Goal: Information Seeking & Learning: Compare options

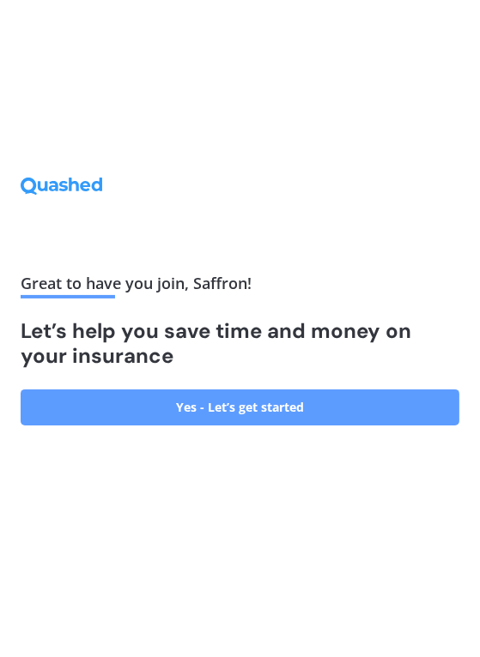
click at [175, 425] on link "Yes - Let’s get started" at bounding box center [240, 407] width 438 height 36
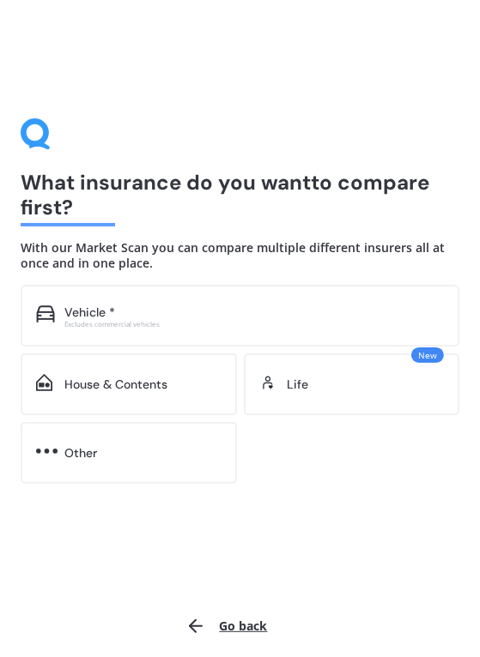
click at [136, 316] on div "Vehicle *" at bounding box center [253, 312] width 379 height 17
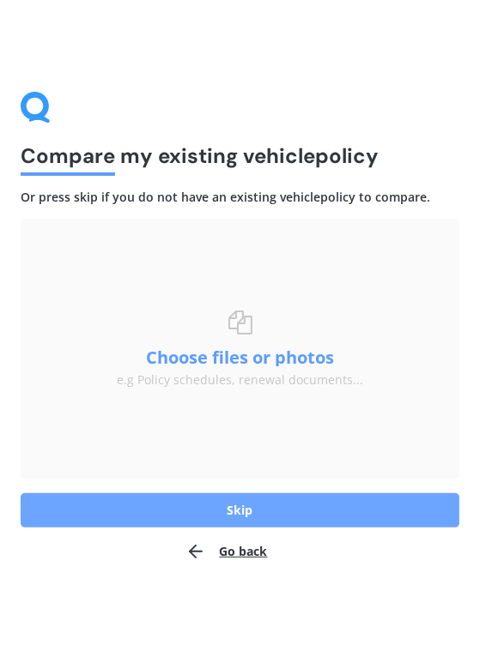
click at [202, 508] on button "Skip" at bounding box center [240, 510] width 438 height 34
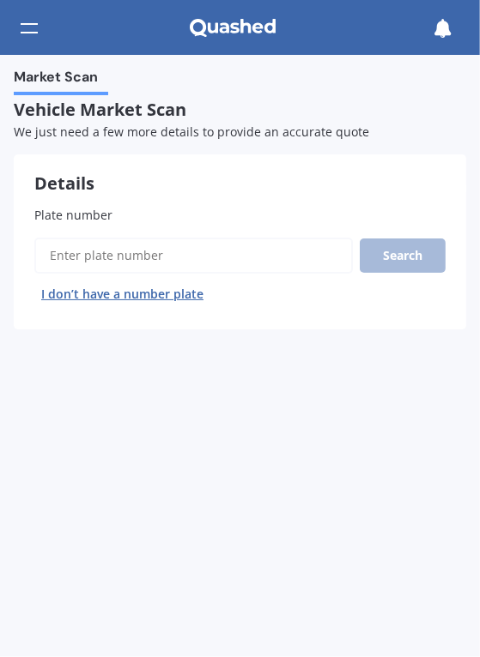
click at [96, 224] on span "Plate number" at bounding box center [73, 215] width 78 height 18
click at [96, 238] on input "Plate number" at bounding box center [193, 256] width 318 height 36
type input "OCOOL1"
click at [406, 262] on button "Search" at bounding box center [402, 255] width 86 height 34
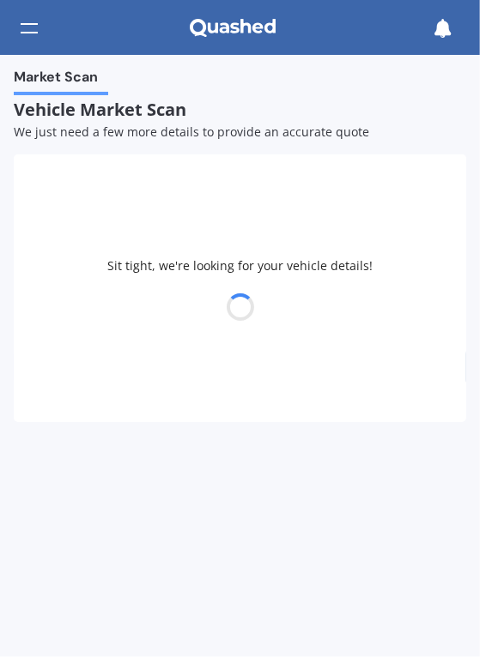
select select "KIA"
select select "SOUL"
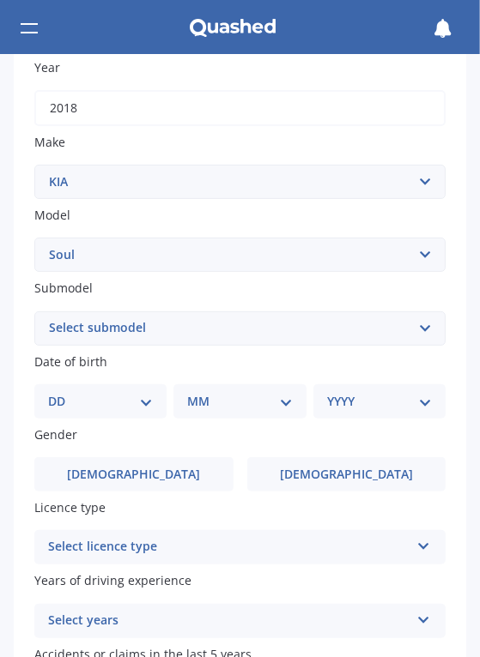
scroll to position [259, 0]
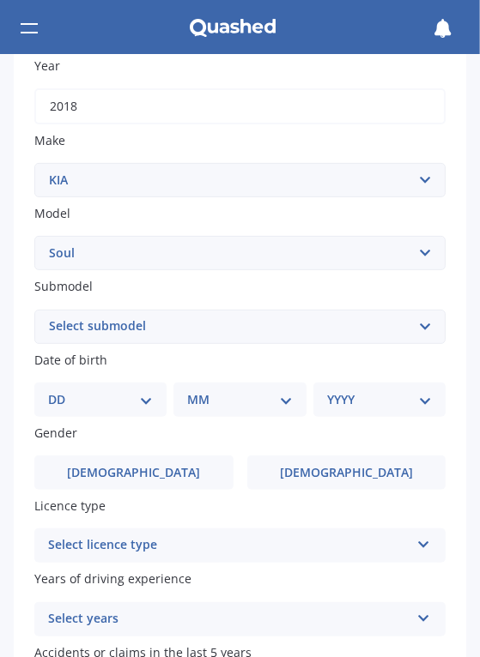
click at [407, 327] on select "Select submodel 1.6 diesel 1.6 petrol 2.0 petrol EV Limited Redtrack Turbo Urban" at bounding box center [239, 327] width 411 height 34
select select "TURBO"
click at [34, 310] on select "Select submodel 1.6 diesel 1.6 petrol 2.0 petrol EV Limited Redtrack Turbo Urban" at bounding box center [239, 327] width 411 height 34
click at [142, 405] on select "DD 01 02 03 04 05 06 07 08 09 10 11 12 13 14 15 16 17 18 19 20 21 22 23 24 25 2…" at bounding box center [100, 399] width 105 height 19
select select "22"
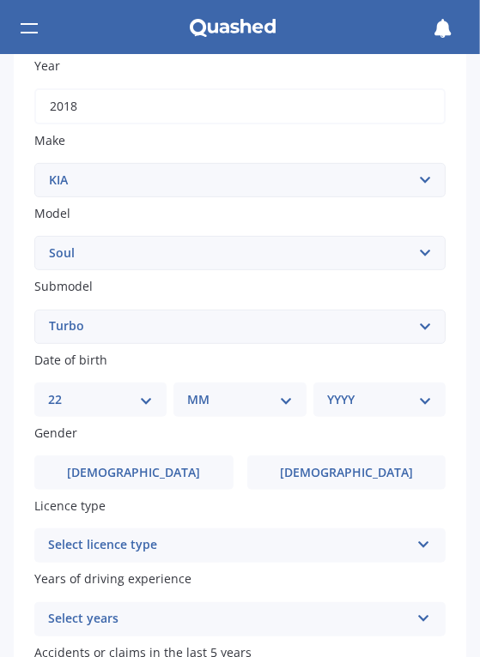
click at [61, 390] on select "DD 01 02 03 04 05 06 07 08 09 10 11 12 13 14 15 16 17 18 19 20 21 22 23 24 25 2…" at bounding box center [100, 399] width 105 height 19
click at [275, 404] on select "MM 01 02 03 04 05 06 07 08 09 10 11 12" at bounding box center [243, 399] width 98 height 19
select select "04"
click at [194, 390] on select "MM 01 02 03 04 05 06 07 08 09 10 11 12" at bounding box center [243, 399] width 98 height 19
click at [411, 407] on select "YYYY 2025 2024 2023 2022 2021 2020 2019 2018 2017 2016 2015 2014 2013 2012 2011…" at bounding box center [376, 399] width 98 height 19
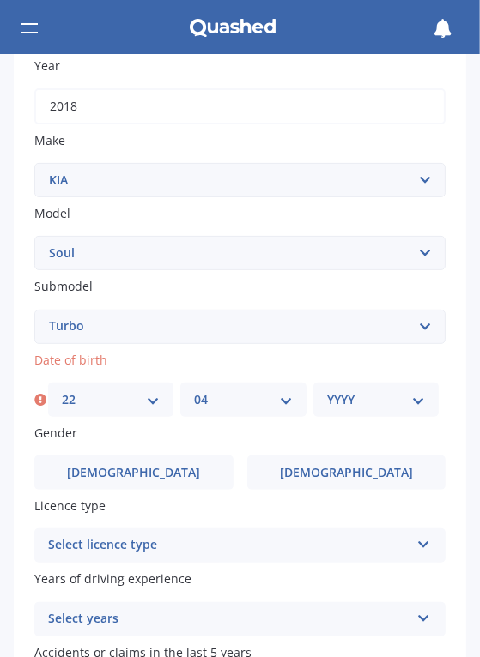
select select "1954"
click at [327, 390] on select "YYYY 2025 2024 2023 2022 2021 2020 2019 2018 2017 2016 2015 2014 2013 2012 2011…" at bounding box center [376, 399] width 98 height 19
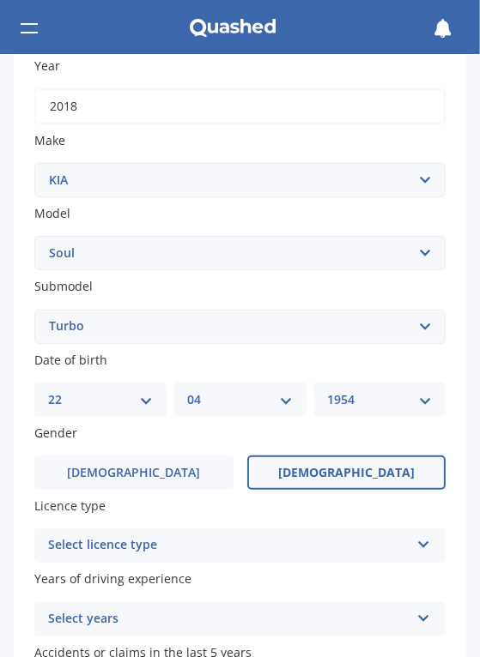
click at [364, 480] on label "[DEMOGRAPHIC_DATA]" at bounding box center [346, 472] width 199 height 34
click at [0, 0] on input "[DEMOGRAPHIC_DATA]" at bounding box center [0, 0] width 0 height 0
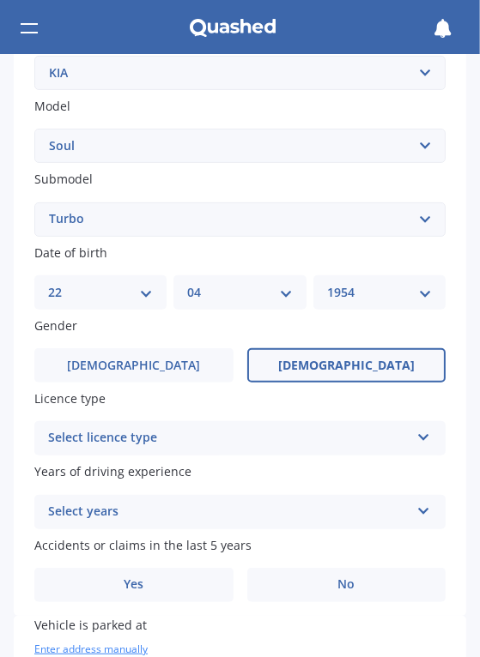
scroll to position [367, 0]
click at [419, 439] on icon at bounding box center [423, 433] width 15 height 12
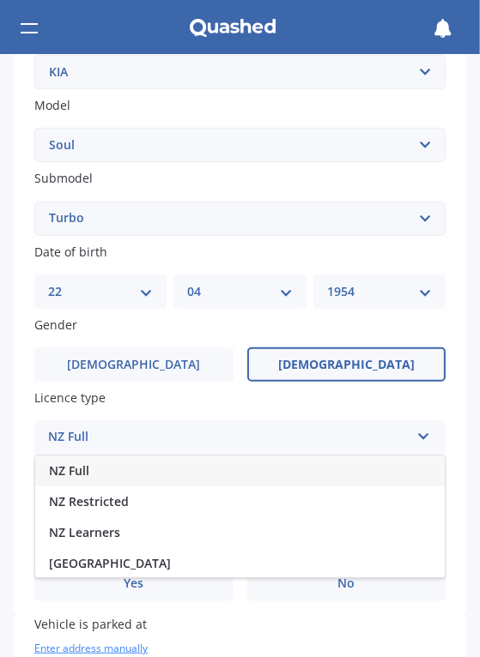
click at [76, 476] on span "NZ Full" at bounding box center [69, 470] width 40 height 16
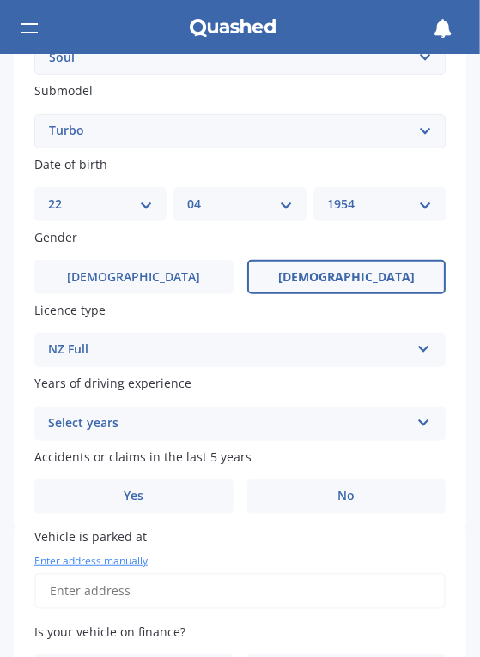
scroll to position [455, 0]
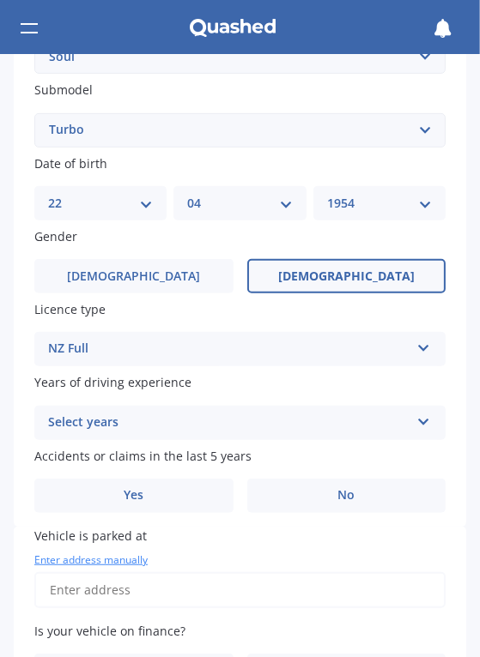
click at [416, 425] on icon at bounding box center [423, 419] width 15 height 12
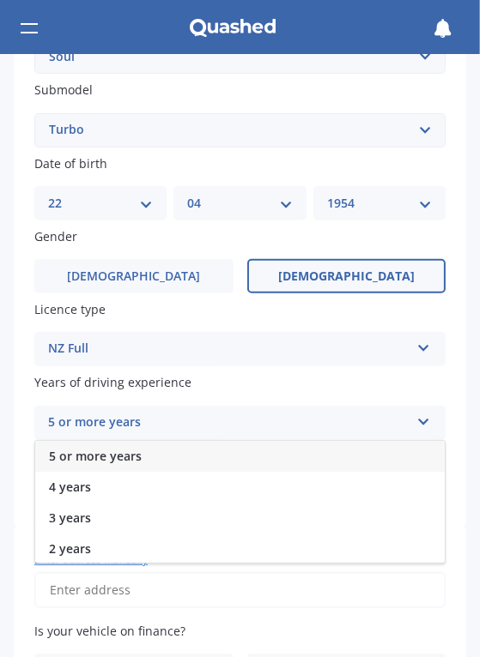
scroll to position [0, 0]
click at [112, 463] on span "5 or more years" at bounding box center [95, 456] width 93 height 16
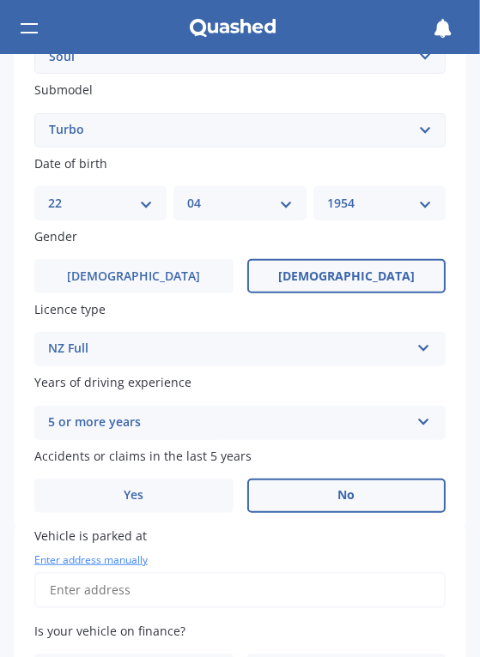
click at [351, 492] on label "No" at bounding box center [346, 496] width 199 height 34
click at [0, 0] on input "No" at bounding box center [0, 0] width 0 height 0
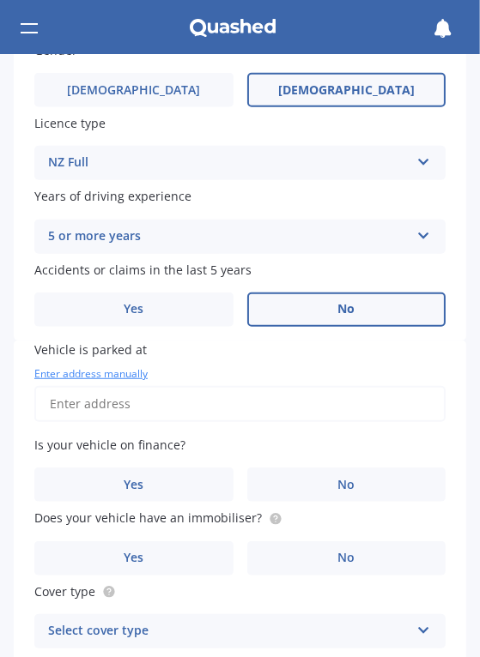
scroll to position [645, 0]
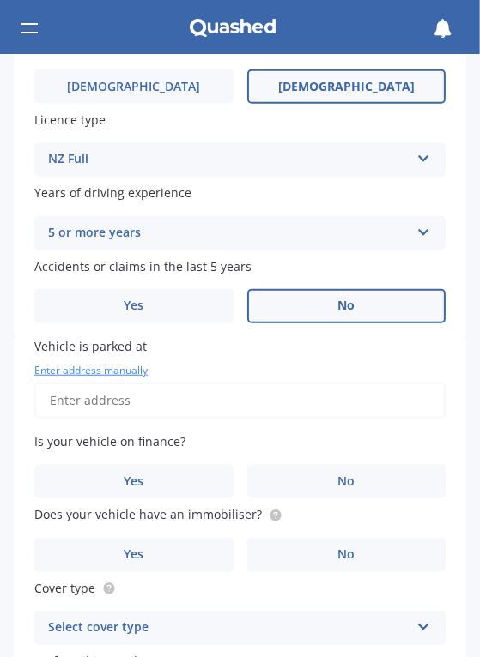
click at [89, 409] on input "Vehicle is parked at" at bounding box center [239, 401] width 411 height 36
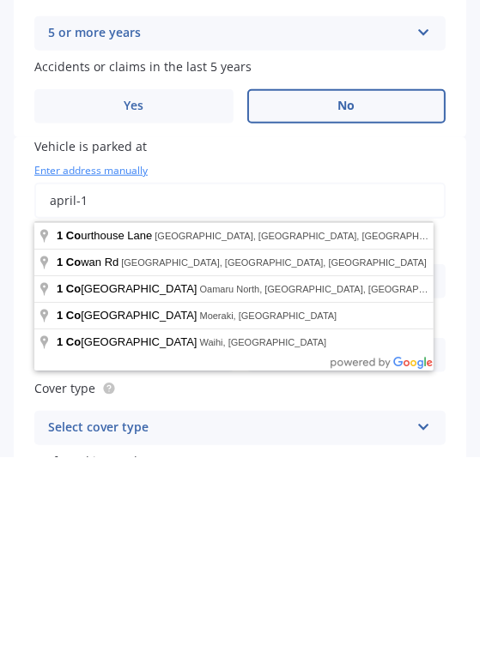
type input "april-"
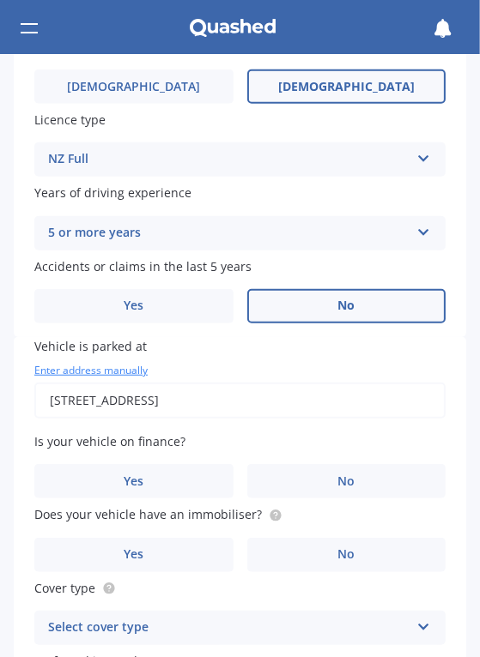
type input "[STREET_ADDRESS]"
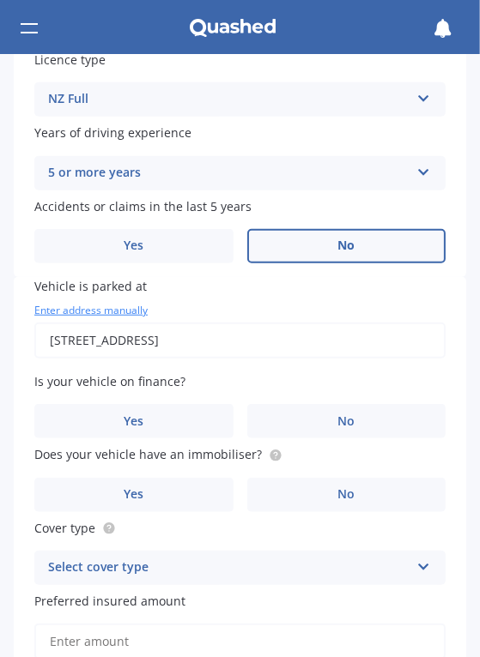
scroll to position [709, 0]
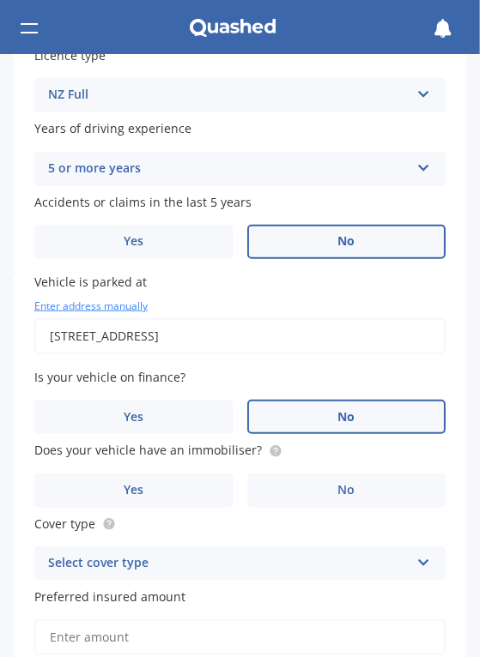
click at [350, 430] on label "No" at bounding box center [346, 417] width 199 height 34
click at [0, 0] on input "No" at bounding box center [0, 0] width 0 height 0
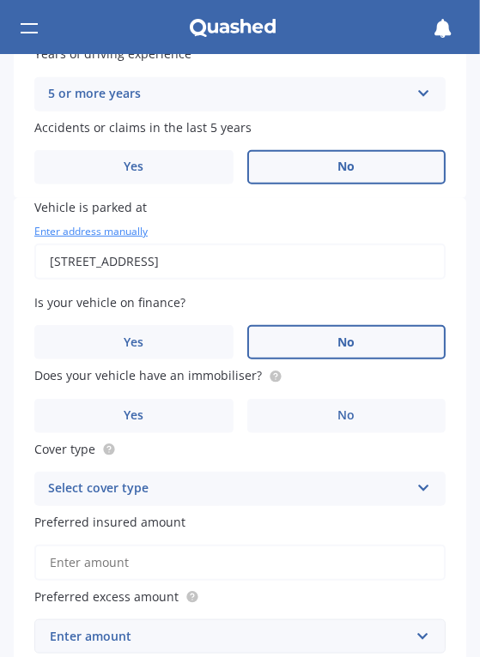
scroll to position [785, 0]
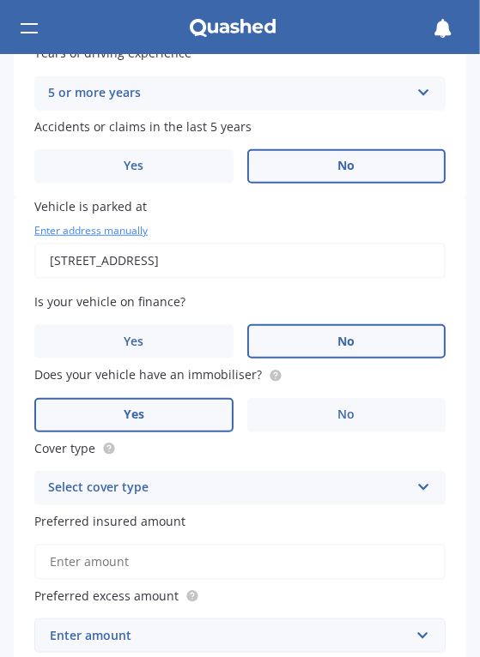
click at [143, 430] on label "Yes" at bounding box center [133, 415] width 199 height 34
click at [0, 0] on input "Yes" at bounding box center [0, 0] width 0 height 0
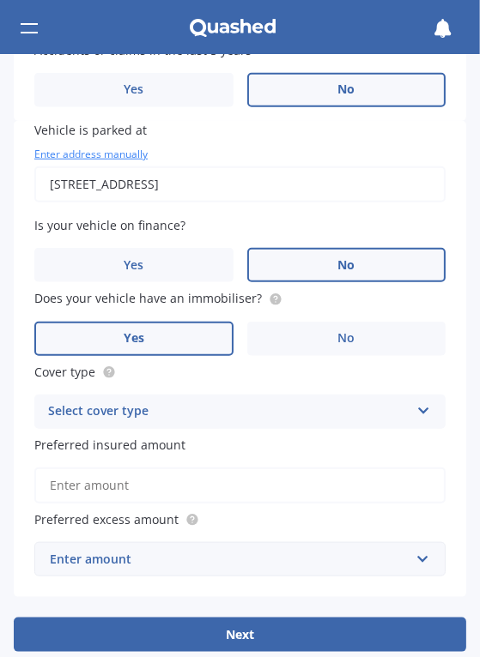
scroll to position [862, 0]
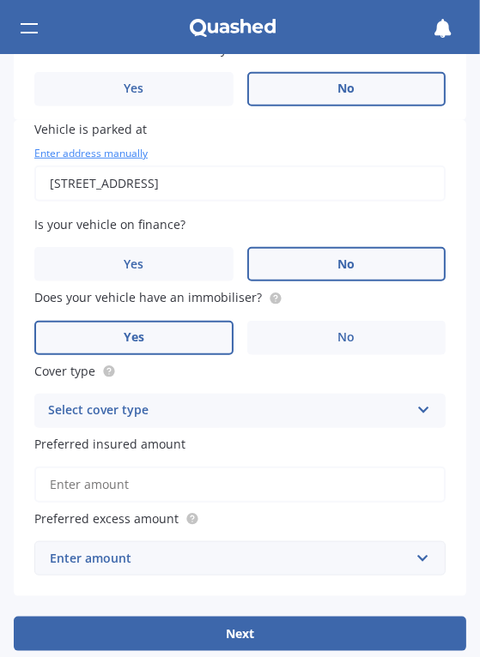
click at [416, 413] on icon at bounding box center [423, 407] width 15 height 12
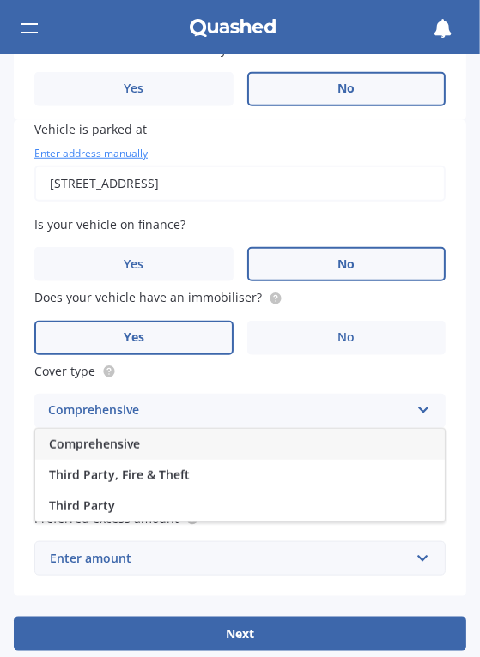
click at [97, 452] on span "Comprehensive" at bounding box center [94, 444] width 91 height 16
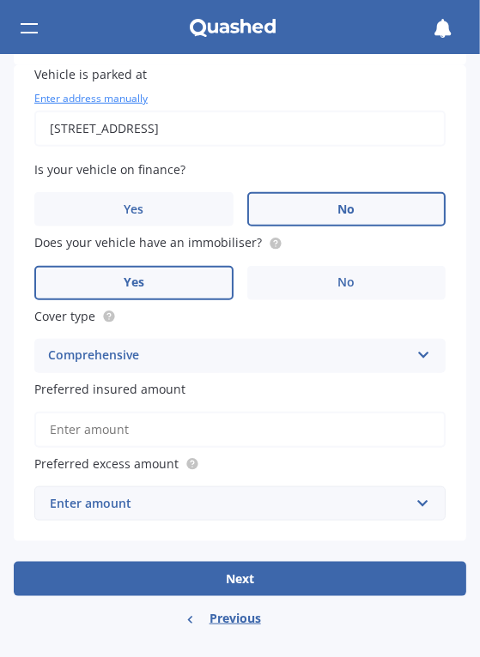
scroll to position [922, 0]
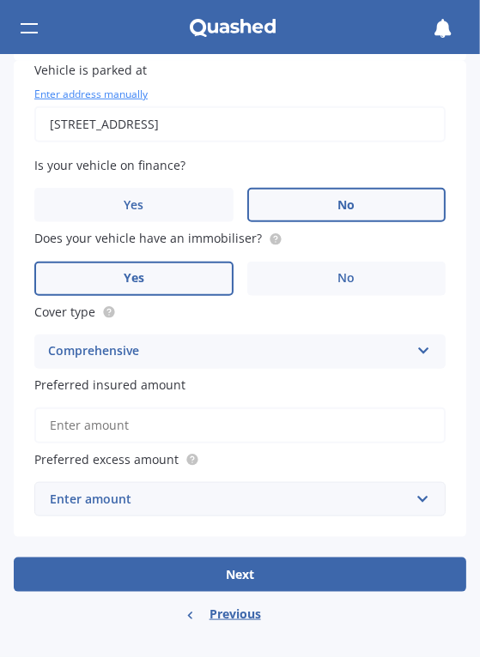
click at [70, 432] on input "Preferred insured amount" at bounding box center [239, 425] width 411 height 36
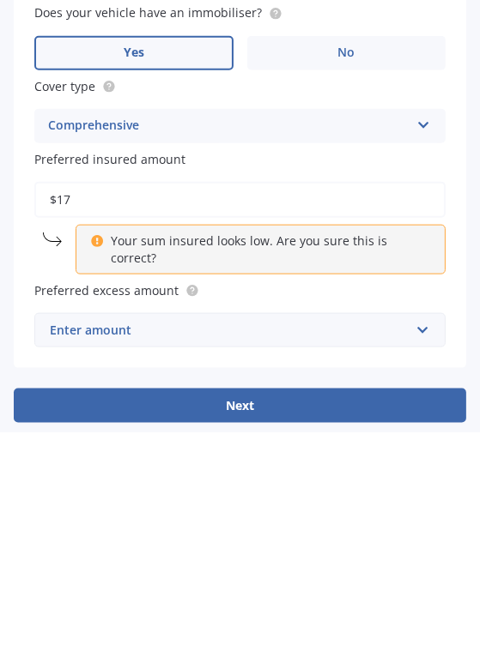
type input "$1"
type input "$2"
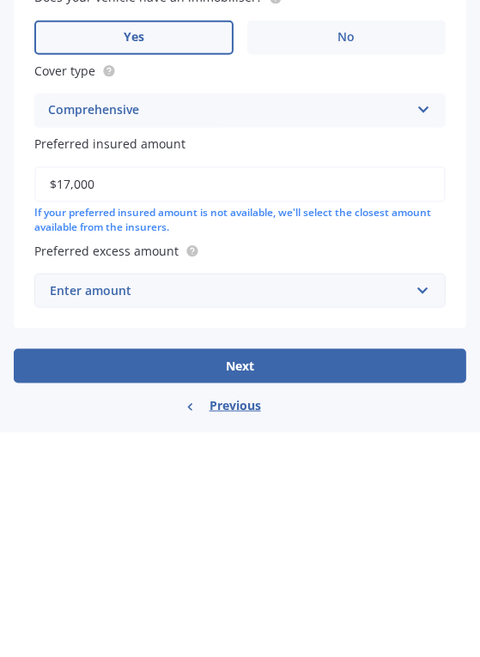
scroll to position [957, 0]
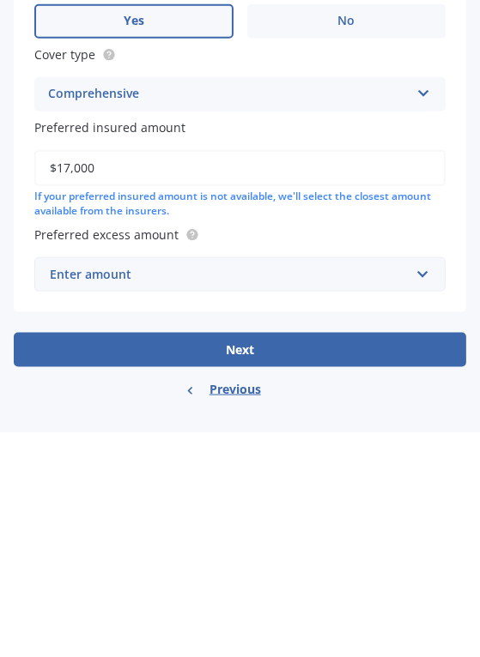
type input "$17,000"
click at [409, 493] on input "text" at bounding box center [233, 499] width 395 height 33
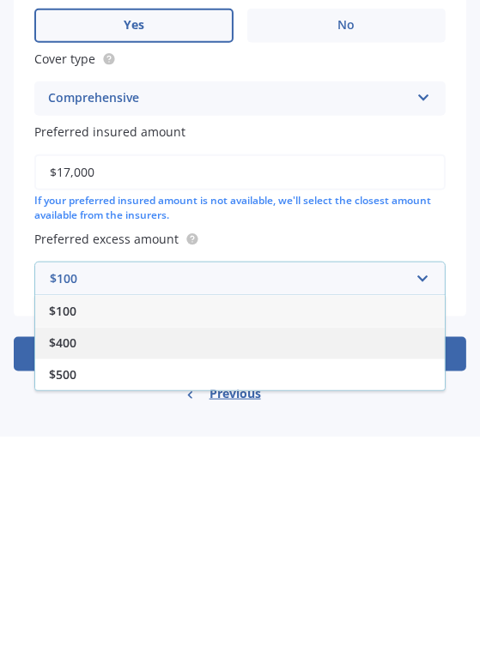
click at [65, 570] on span "$400" at bounding box center [62, 563] width 27 height 16
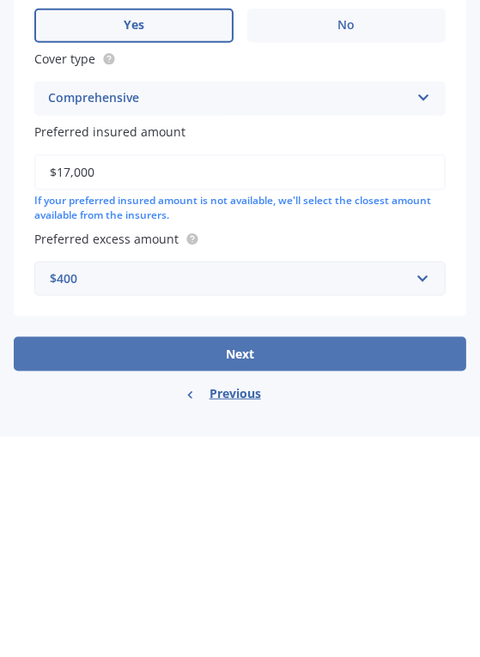
click at [232, 578] on button "Next" at bounding box center [240, 575] width 452 height 34
select select "22"
select select "04"
select select "1954"
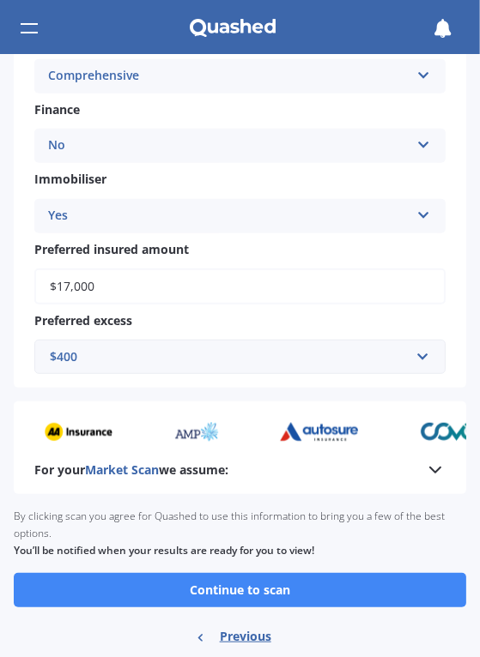
scroll to position [637, 0]
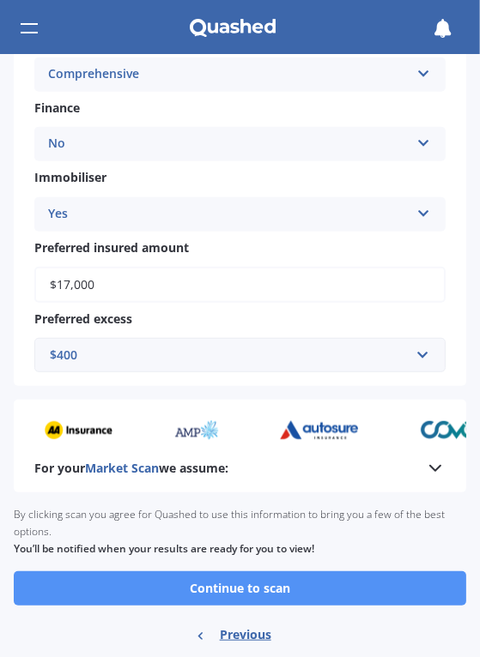
click at [264, 594] on button "Continue to scan" at bounding box center [240, 588] width 452 height 34
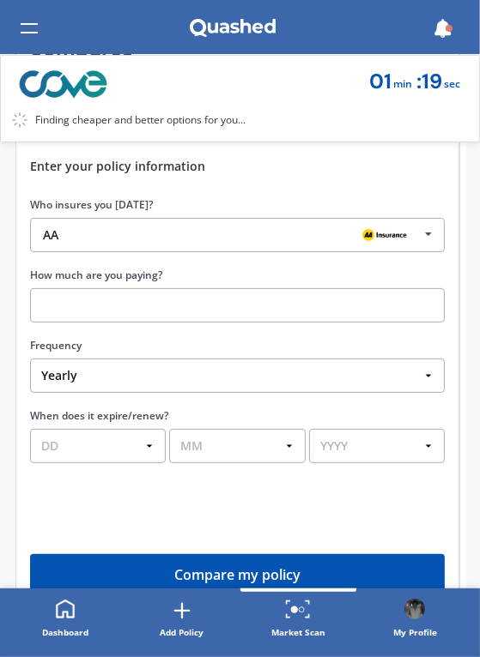
scroll to position [256, 0]
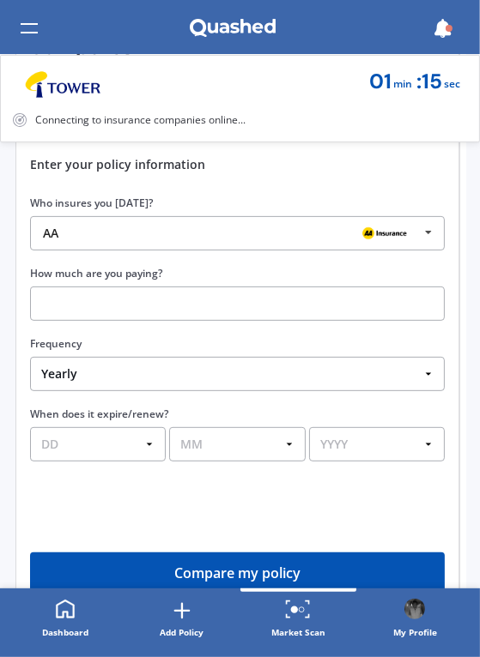
click at [85, 302] on input "text" at bounding box center [237, 304] width 414 height 34
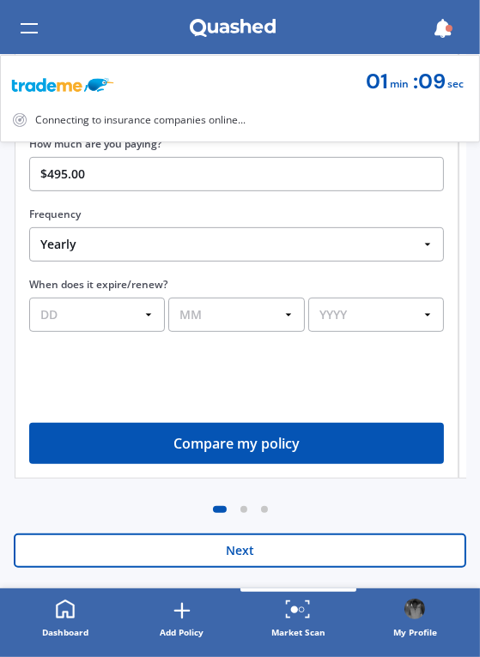
scroll to position [395, 0]
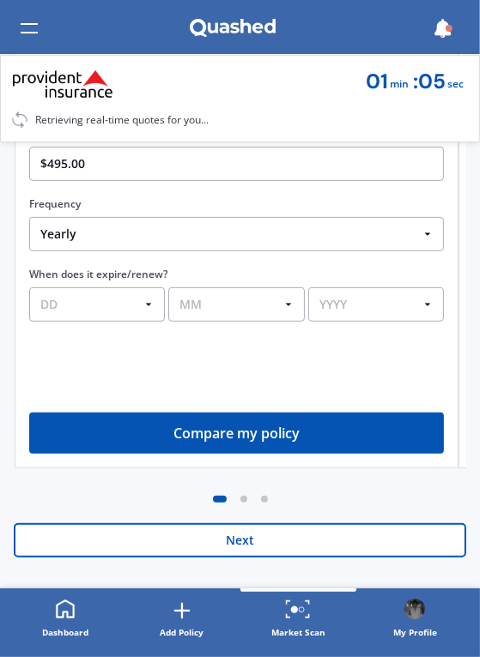
type input "$495.00"
click at [144, 308] on select "DD 01 02 03 04 05 06 07 08 09 10 11 12 13 14 15 16 17 18 19 20 21 22 23 24 25 2…" at bounding box center [97, 304] width 136 height 34
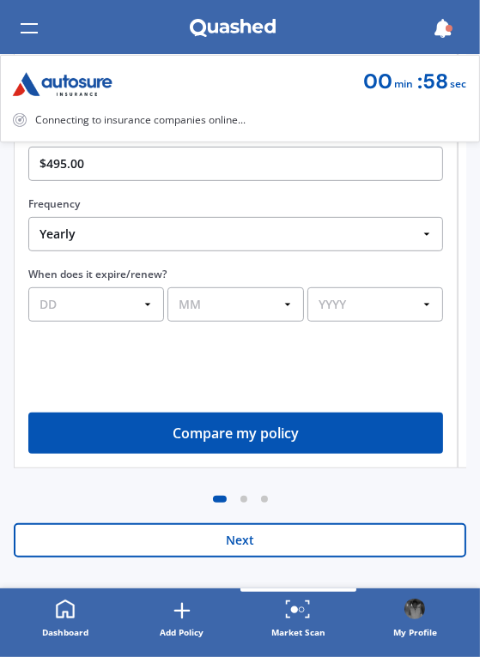
select select "22"
click at [28, 288] on select "DD 01 02 03 04 05 06 07 08 09 10 11 12 13 14 15 16 17 18 19 20 21 22 23 24 25 2…" at bounding box center [96, 304] width 136 height 34
click at [287, 308] on select "MM 01 02 03 04 05 06 07 08 09 10 11 12" at bounding box center [235, 304] width 136 height 34
select select "02"
click at [167, 288] on select "MM 01 02 03 04 05 06 07 08 09 10 11 12" at bounding box center [235, 304] width 136 height 34
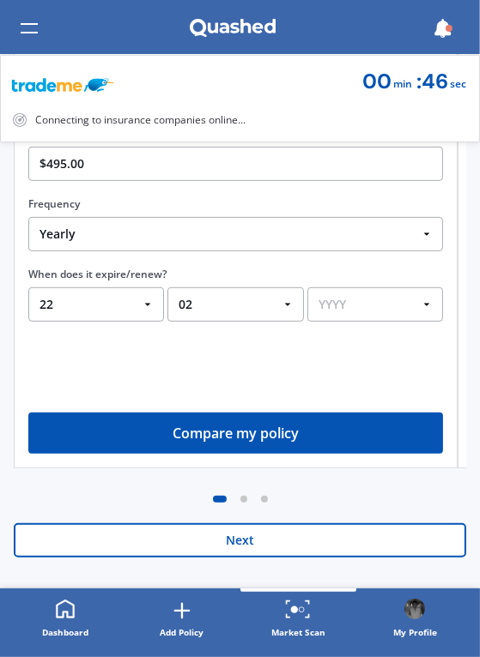
click at [424, 304] on select "YYYY 2026 2025 2024" at bounding box center [375, 304] width 136 height 34
select select "2026"
click at [307, 288] on select "YYYY 2026 2025 2024" at bounding box center [375, 304] width 136 height 34
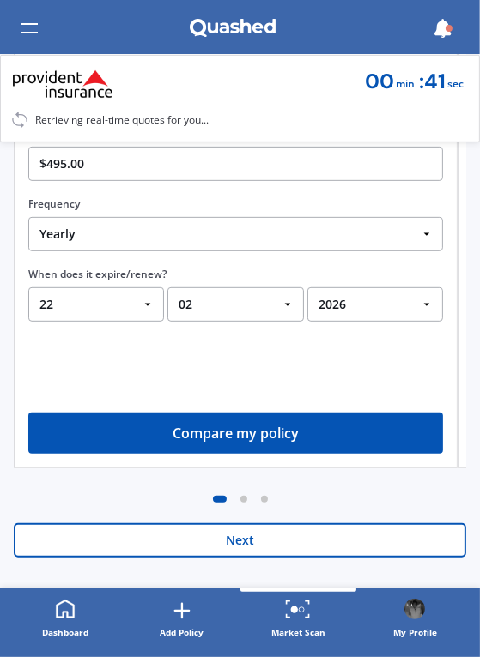
click at [213, 443] on button "Compare my policy" at bounding box center [235, 433] width 414 height 41
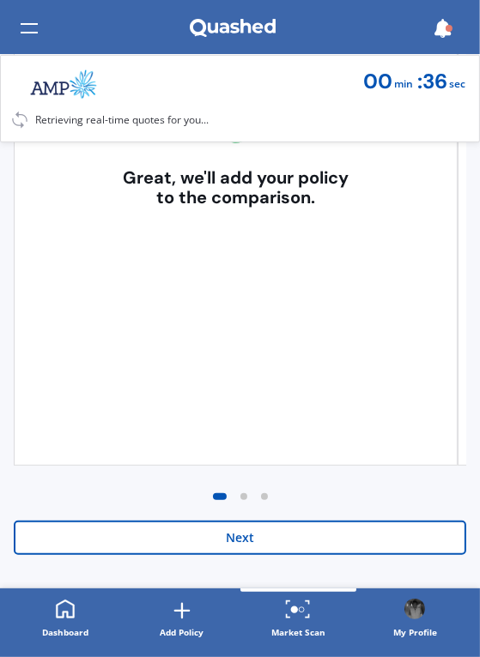
scroll to position [399, 0]
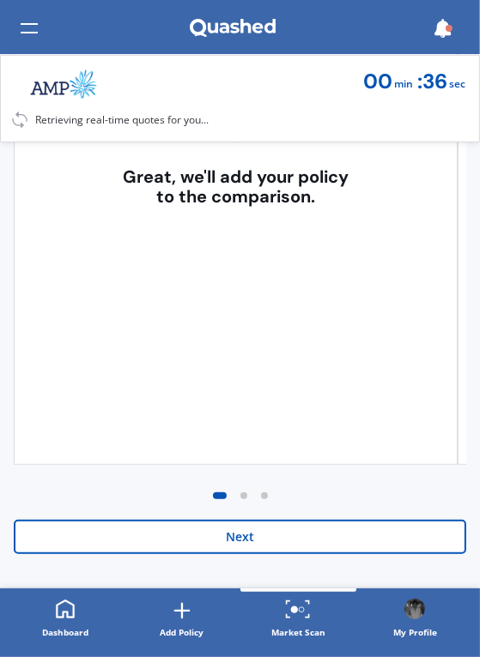
click at [219, 543] on button "Next" at bounding box center [240, 537] width 452 height 34
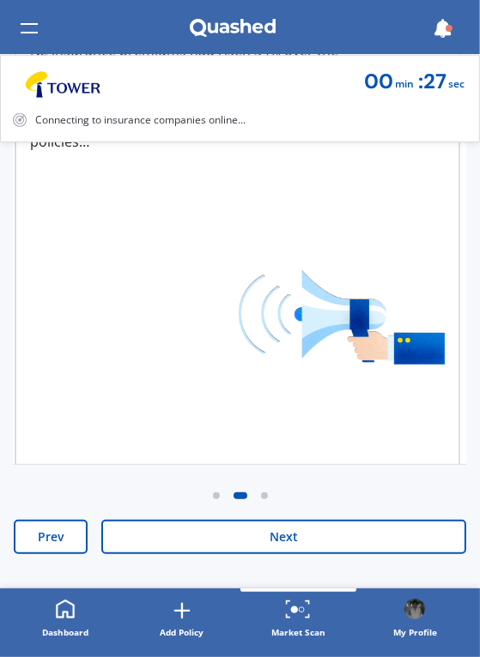
click at [221, 542] on button "Next" at bounding box center [283, 537] width 365 height 34
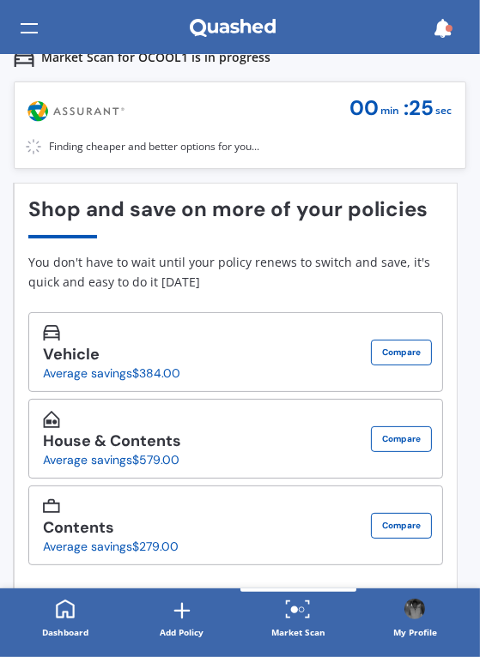
scroll to position [87, 0]
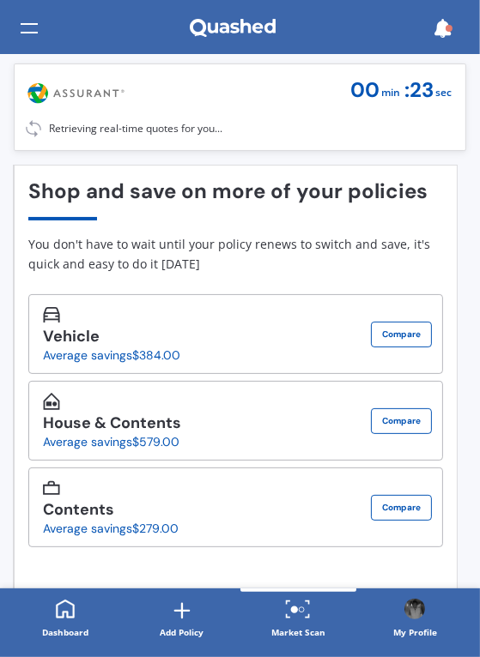
click at [119, 433] on div "House & Contents Insurance Average savings $579.00" at bounding box center [112, 430] width 138 height 35
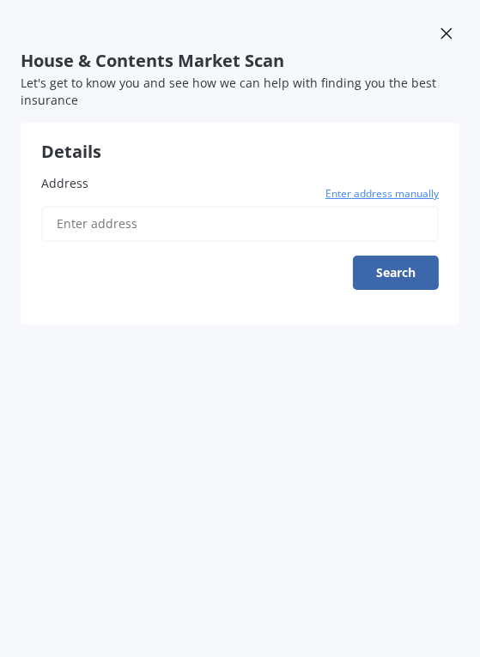
click at [78, 228] on input "Address" at bounding box center [239, 224] width 397 height 36
type input "[STREET_ADDRESS]"
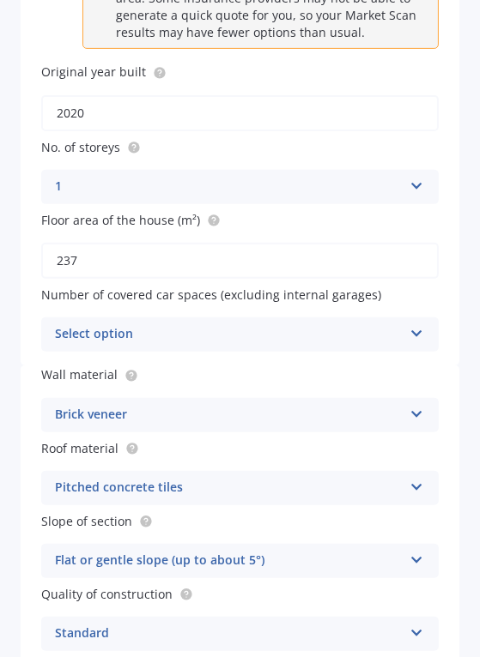
scroll to position [302, 0]
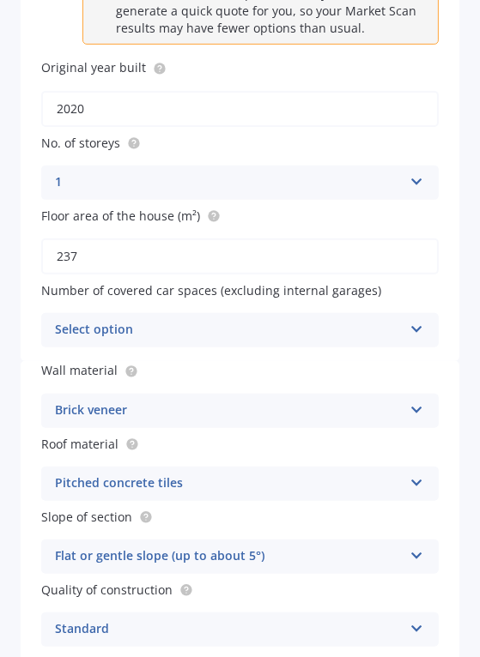
click at [409, 331] on icon at bounding box center [416, 326] width 15 height 12
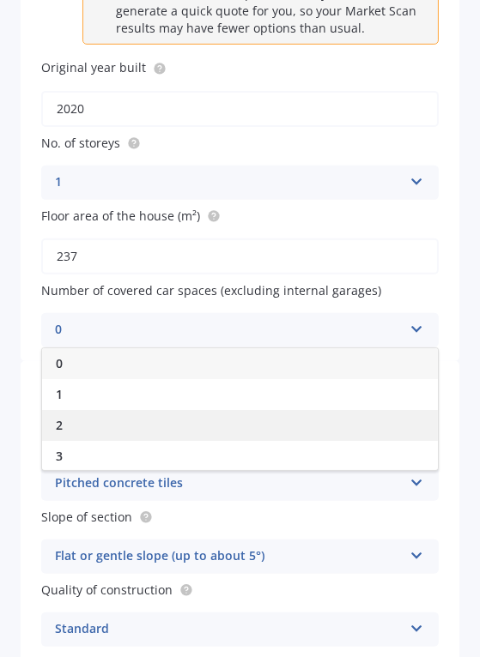
click at [61, 431] on span "2" at bounding box center [59, 425] width 7 height 16
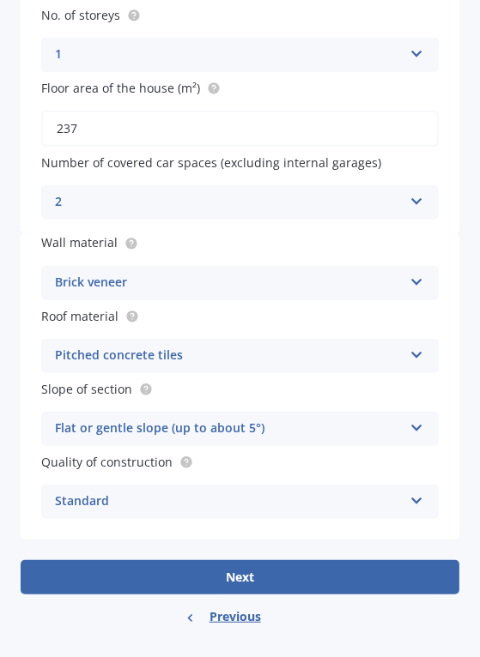
scroll to position [440, 0]
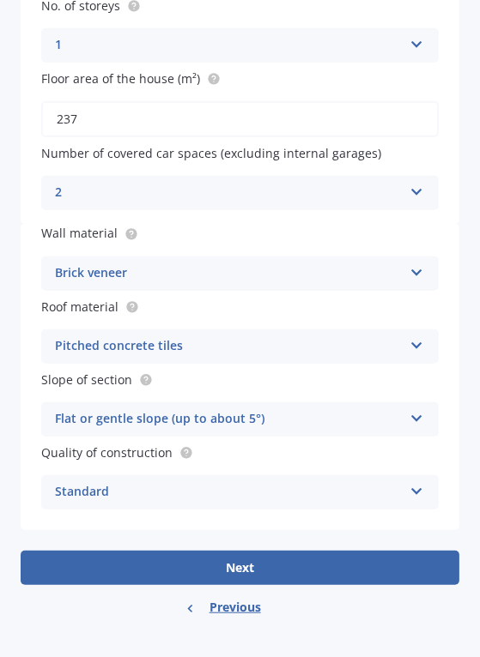
click at [409, 341] on icon at bounding box center [416, 342] width 15 height 12
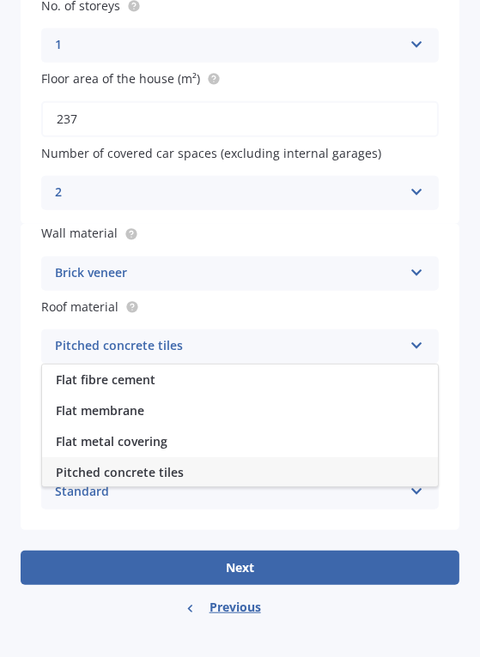
scroll to position [1, 0]
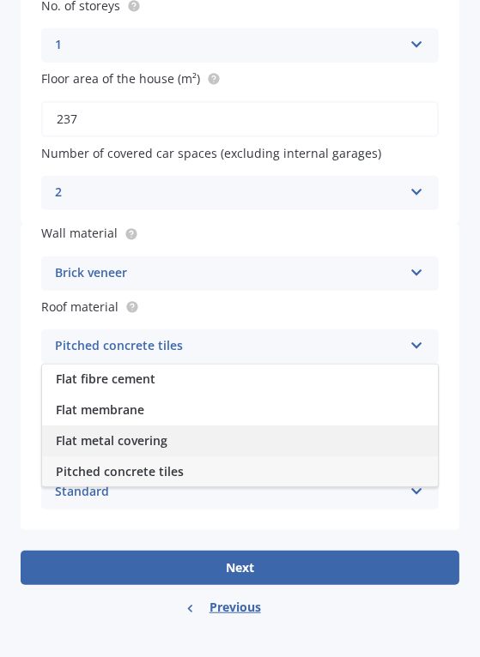
click at [123, 445] on span "Flat metal covering" at bounding box center [112, 440] width 112 height 16
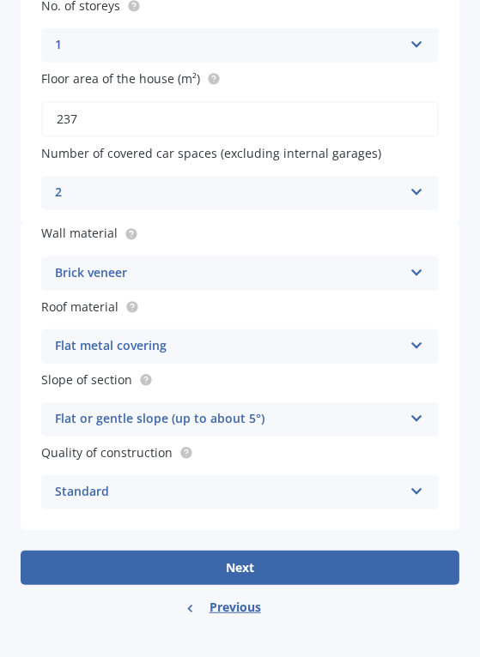
click at [409, 487] on icon at bounding box center [416, 488] width 15 height 12
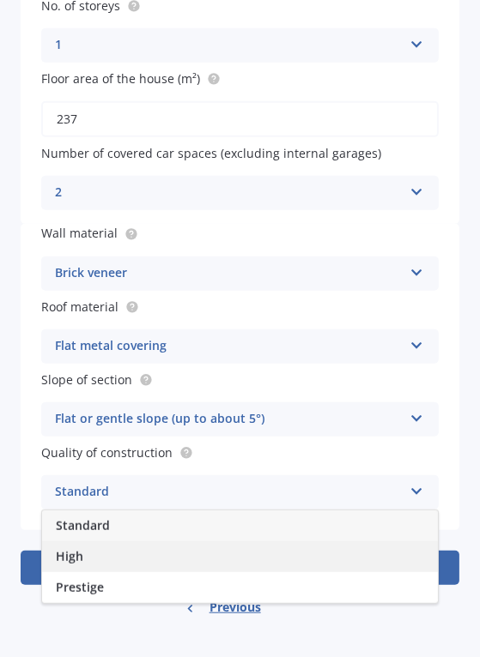
click at [70, 558] on span "High" at bounding box center [69, 556] width 27 height 16
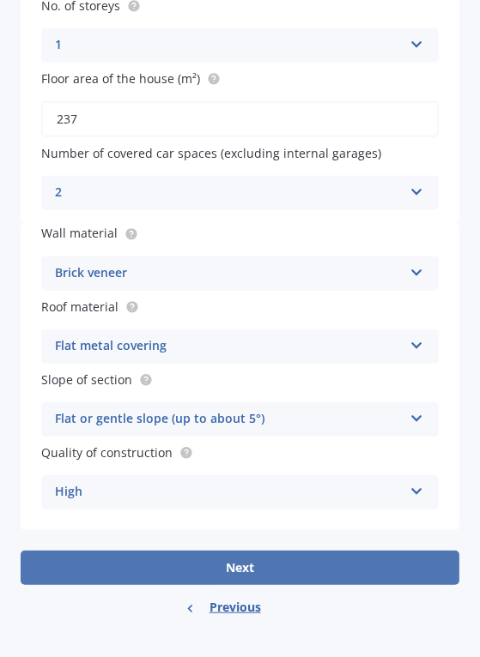
click at [223, 570] on button "Next" at bounding box center [240, 568] width 438 height 34
select select "22"
select select "04"
select select "1954"
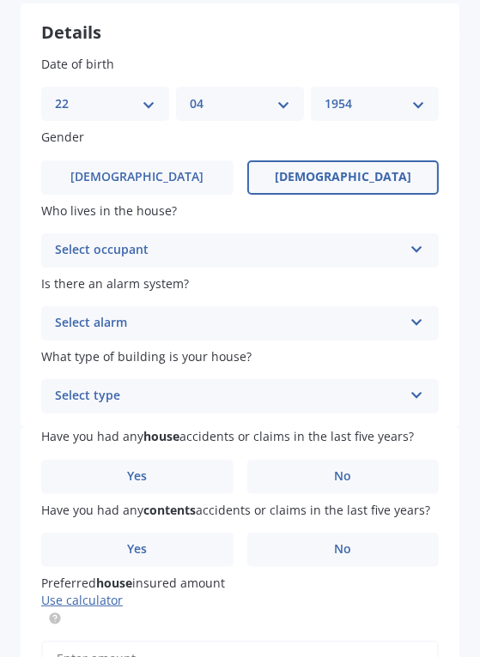
scroll to position [136, 0]
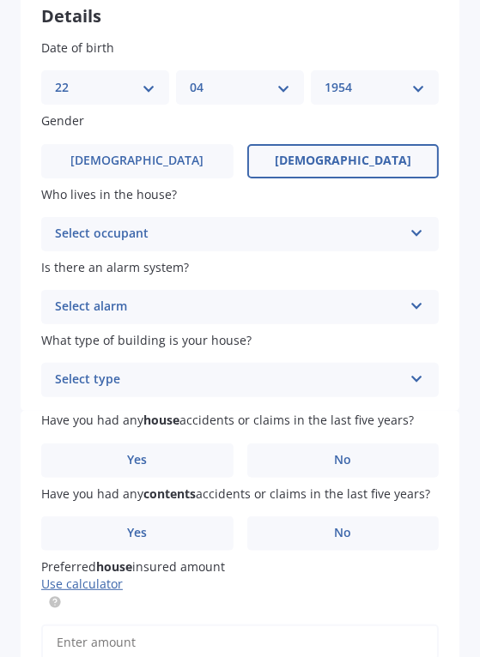
click at [409, 231] on icon at bounding box center [416, 230] width 15 height 12
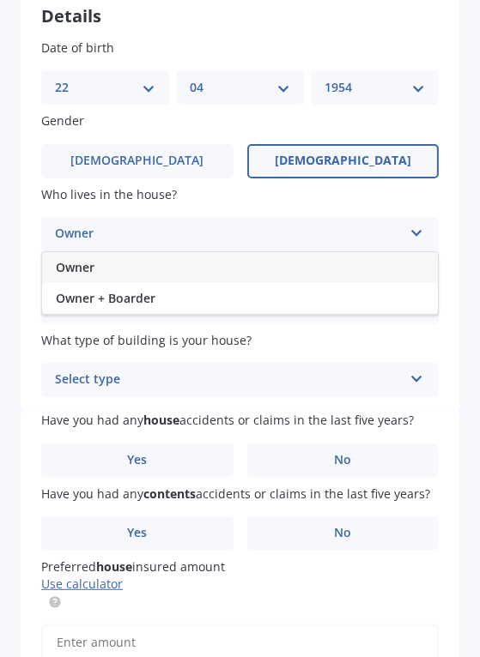
click at [77, 274] on span "Owner" at bounding box center [75, 267] width 39 height 16
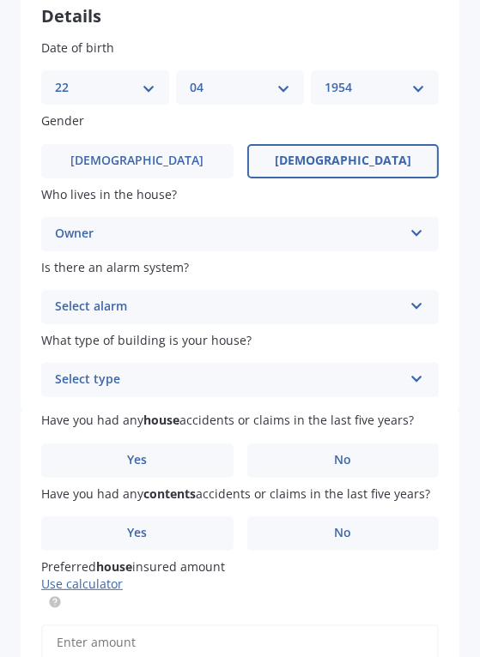
click at [409, 306] on icon at bounding box center [416, 303] width 15 height 12
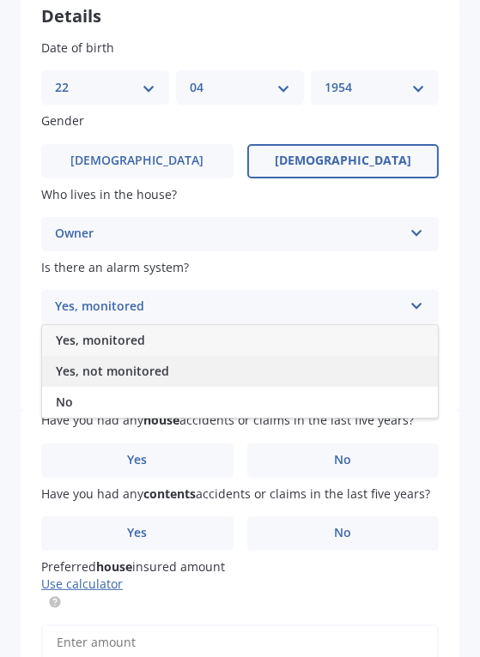
click at [116, 376] on span "Yes, not monitored" at bounding box center [112, 371] width 113 height 16
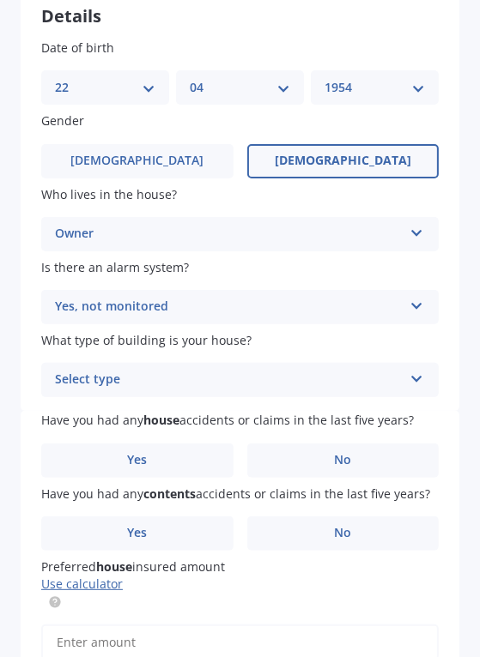
click at [409, 381] on icon at bounding box center [416, 376] width 15 height 12
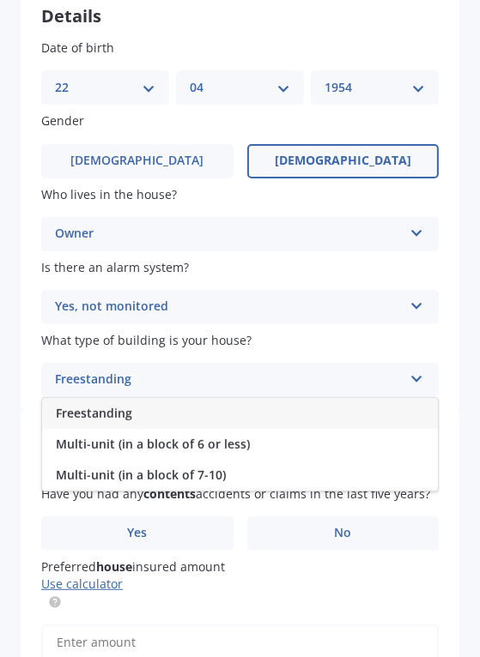
click at [88, 421] on span "Freestanding" at bounding box center [94, 413] width 76 height 16
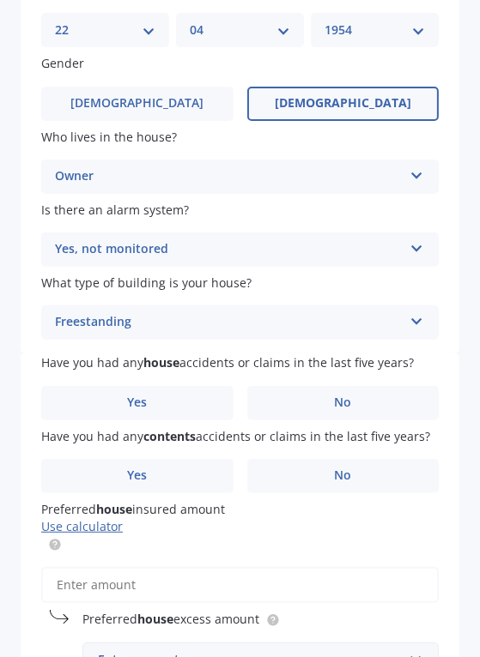
scroll to position [214, 0]
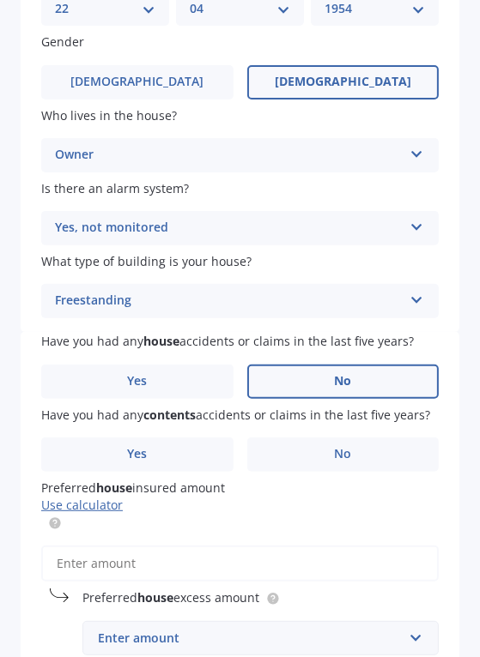
click at [341, 387] on span "No" at bounding box center [342, 381] width 17 height 15
click at [0, 0] on input "No" at bounding box center [0, 0] width 0 height 0
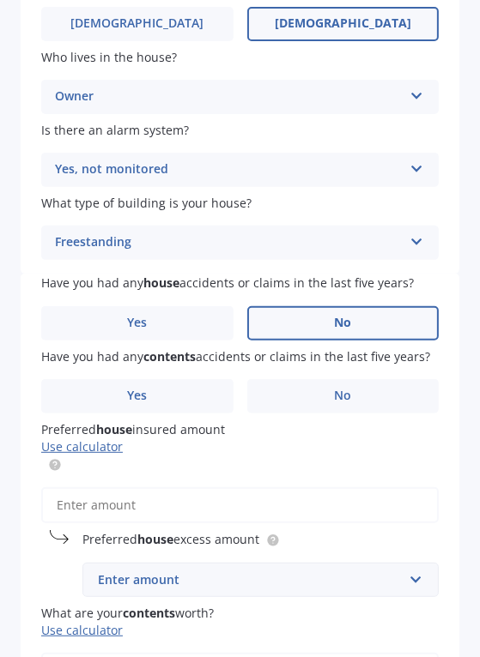
scroll to position [273, 0]
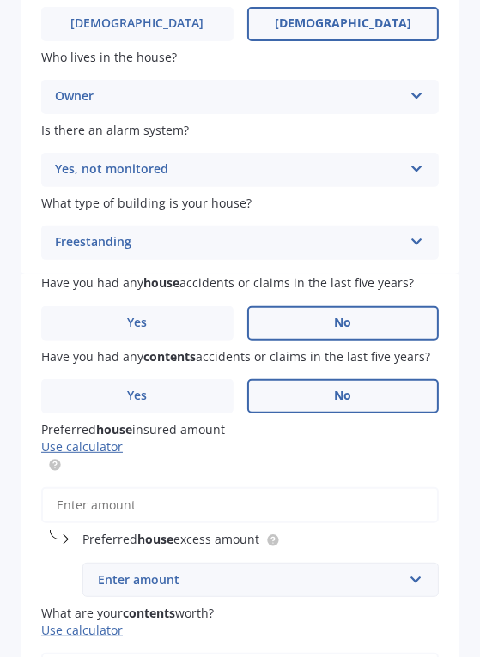
click at [341, 397] on span "No" at bounding box center [342, 396] width 17 height 15
click at [0, 0] on input "No" at bounding box center [0, 0] width 0 height 0
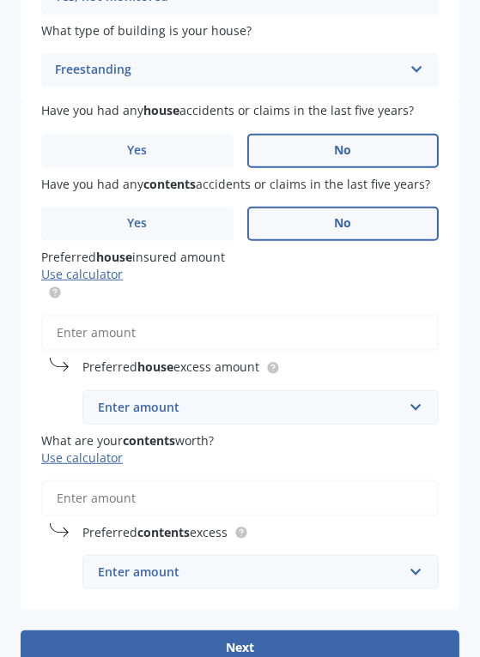
scroll to position [446, 0]
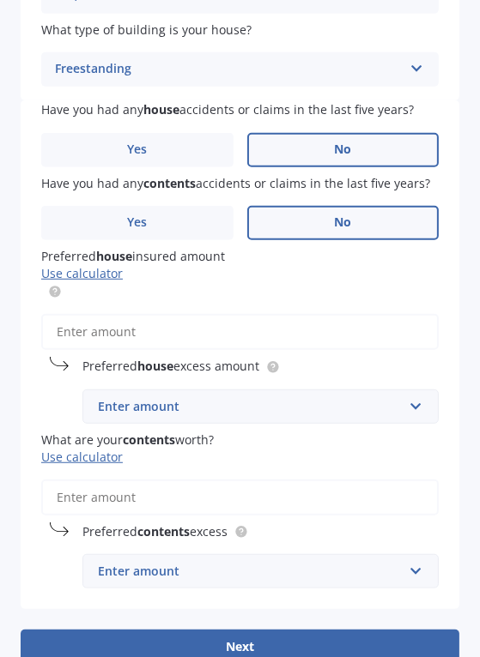
click at [81, 343] on input "Preferred house insured amount Use calculator" at bounding box center [239, 332] width 397 height 36
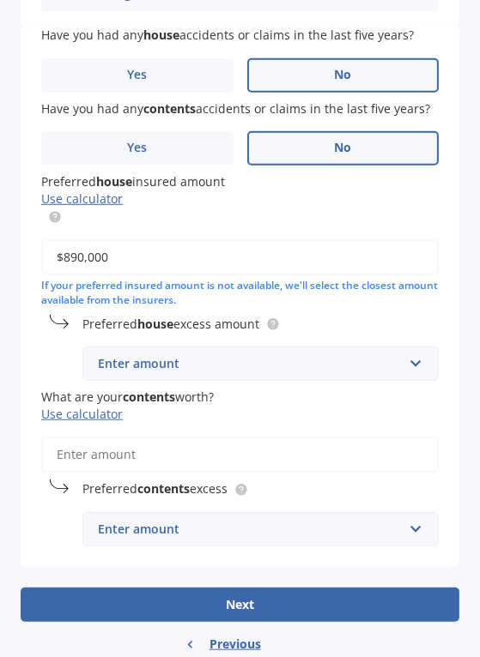
scroll to position [521, 0]
type input "$890,000"
click at [402, 366] on input "text" at bounding box center [254, 363] width 341 height 33
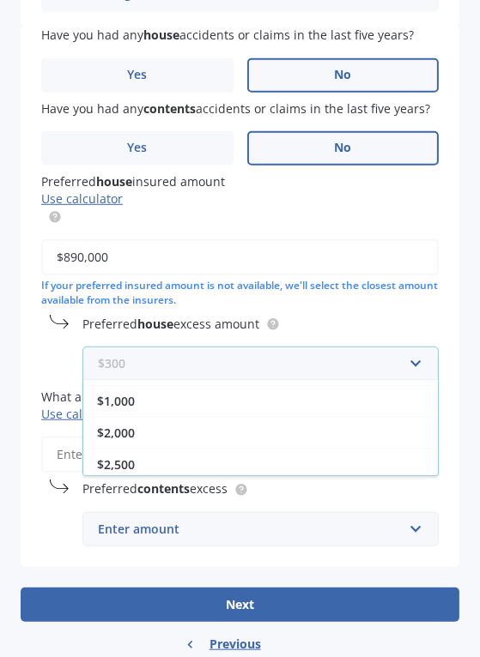
scroll to position [126, 0]
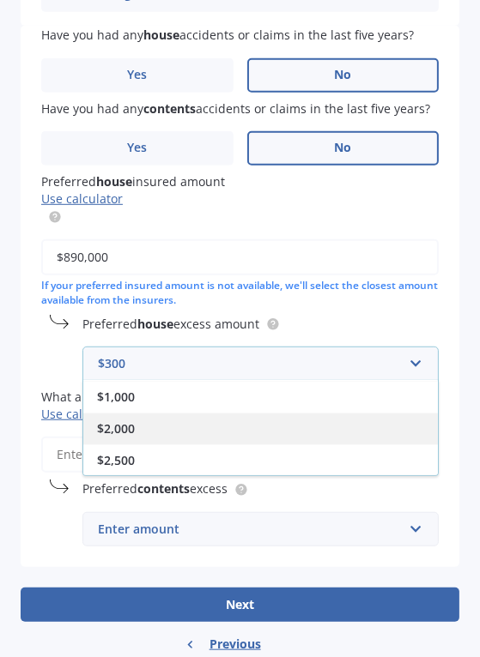
click at [118, 431] on span "$2,000" at bounding box center [116, 428] width 38 height 16
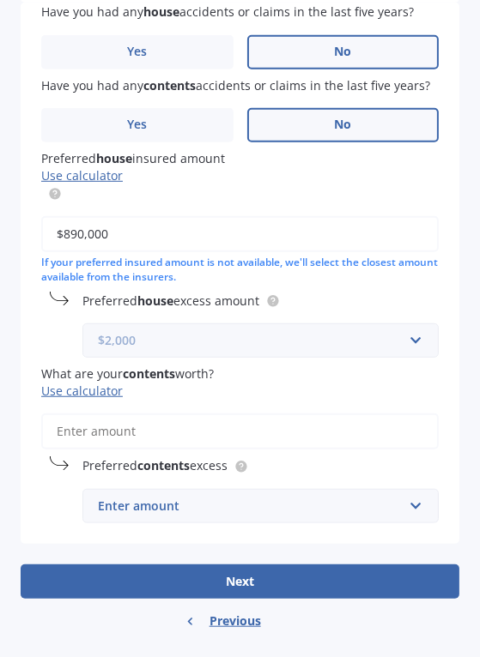
scroll to position [559, 0]
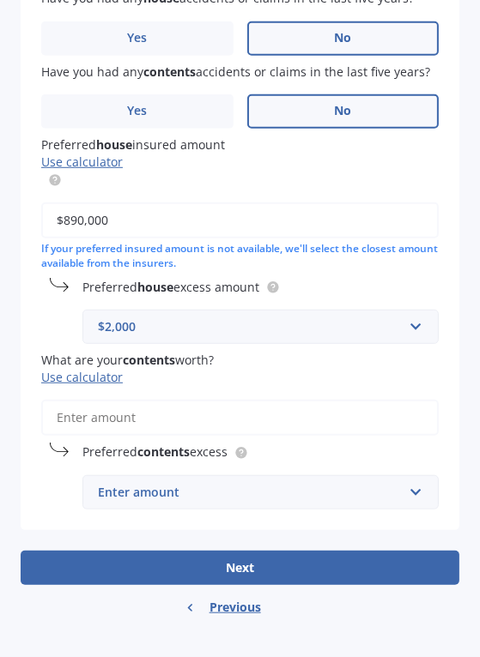
click at [89, 425] on input "What are your contents worth? Use calculator" at bounding box center [239, 418] width 397 height 36
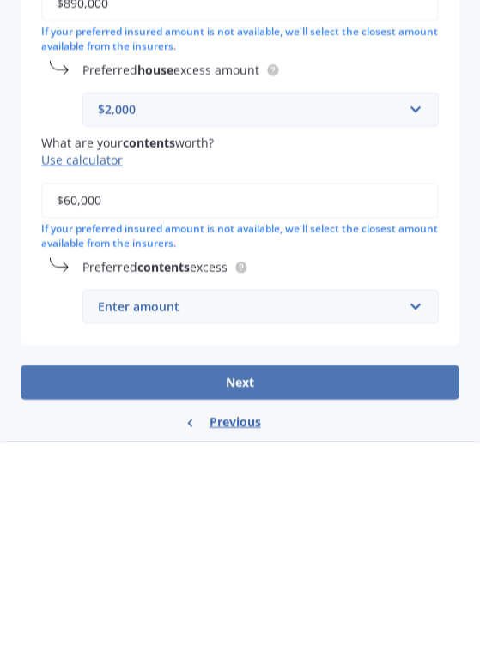
type input "$60,000"
click at [266, 599] on button "Next" at bounding box center [240, 598] width 438 height 34
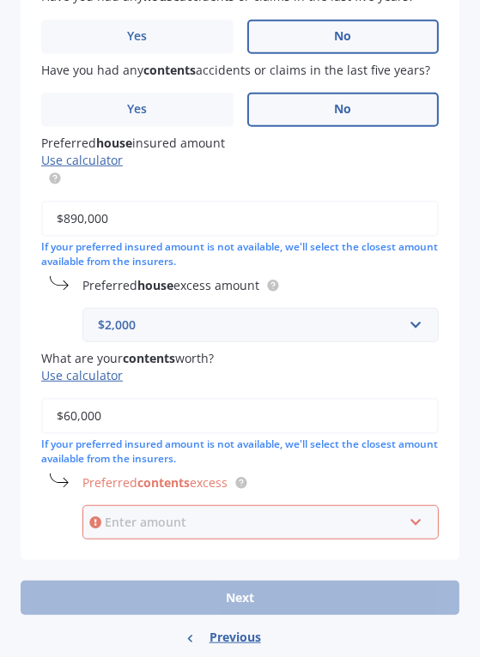
click at [409, 528] on input "text" at bounding box center [254, 522] width 341 height 33
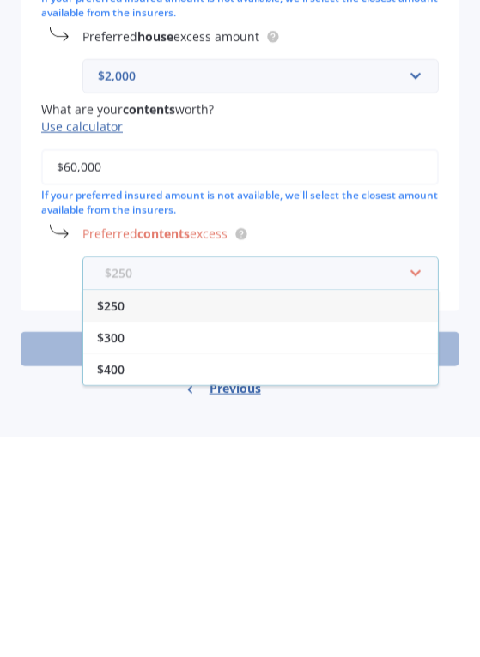
scroll to position [591, 0]
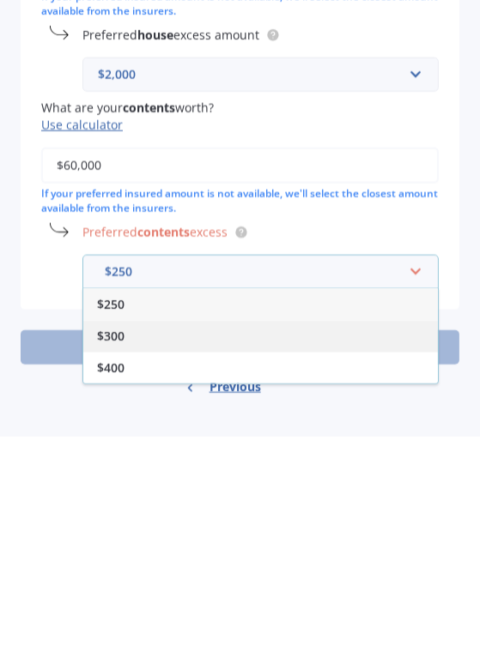
click at [112, 559] on span "$300" at bounding box center [110, 556] width 27 height 16
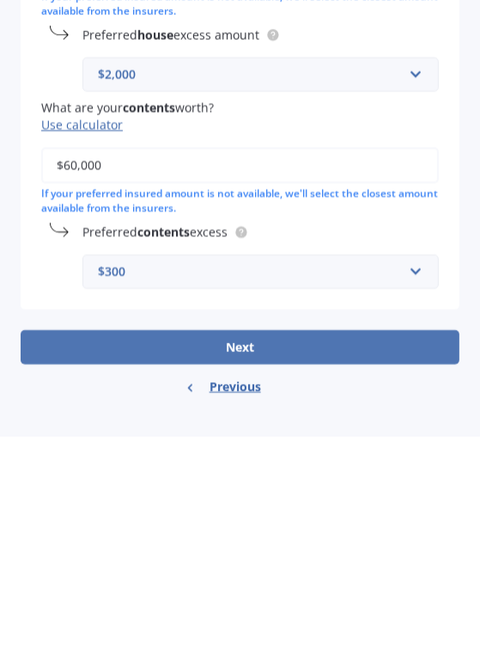
click at [167, 570] on button "Next" at bounding box center [240, 568] width 438 height 34
select select "22"
select select "04"
select select "1954"
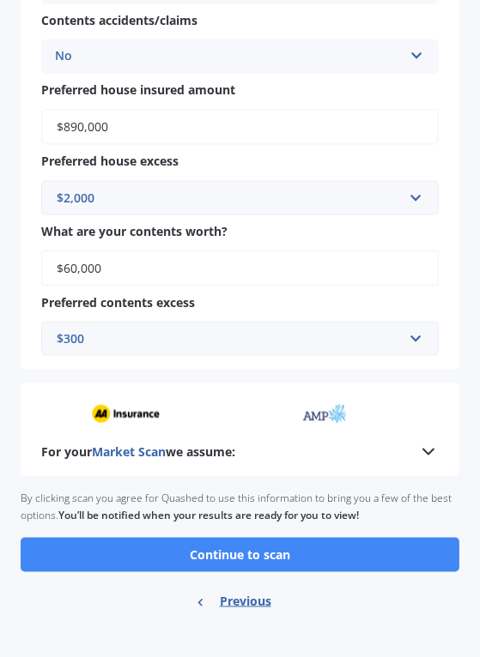
scroll to position [1167, 0]
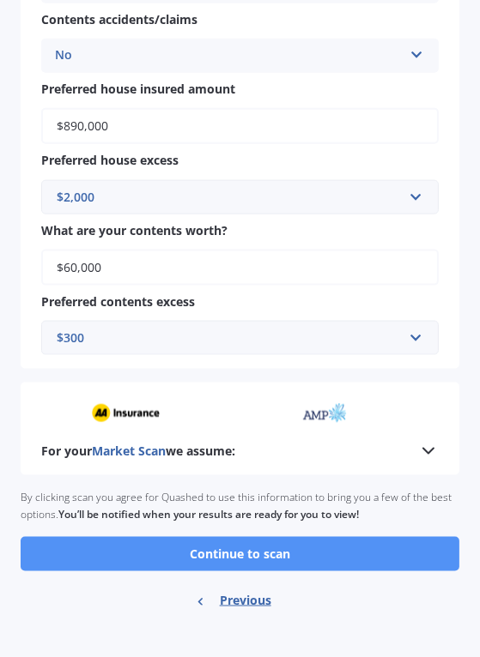
click at [212, 556] on button "Continue to scan" at bounding box center [240, 554] width 438 height 34
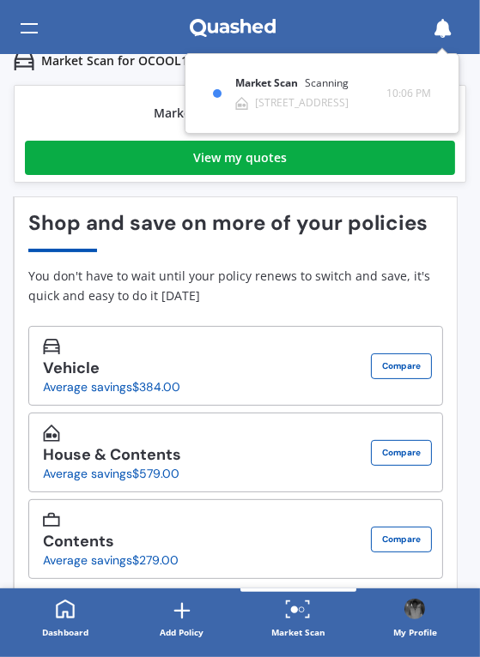
scroll to position [0, 0]
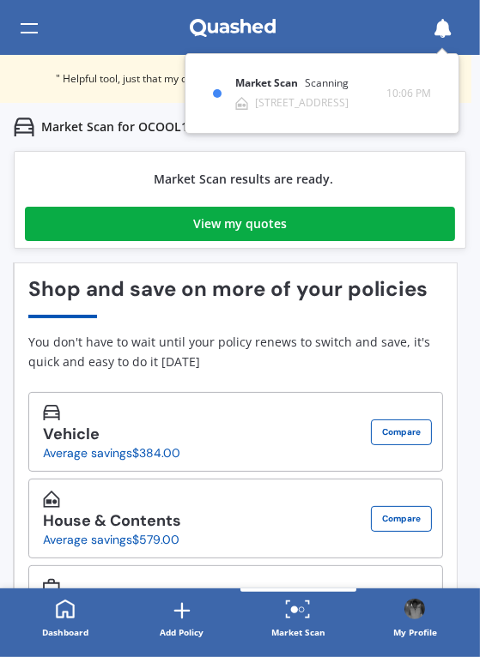
click at [214, 222] on div "View my quotes" at bounding box center [239, 224] width 93 height 34
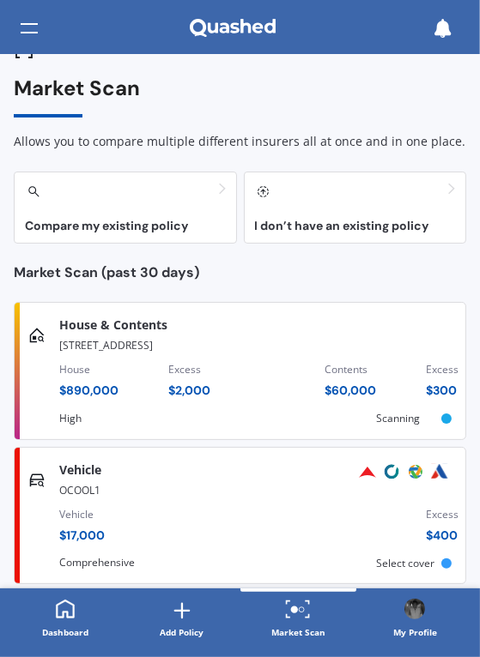
scroll to position [43, 0]
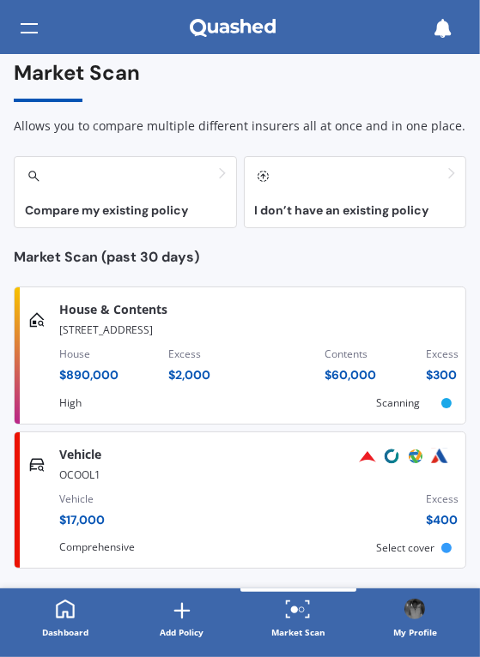
click at [107, 330] on div "[STREET_ADDRESS]" at bounding box center [162, 328] width 206 height 21
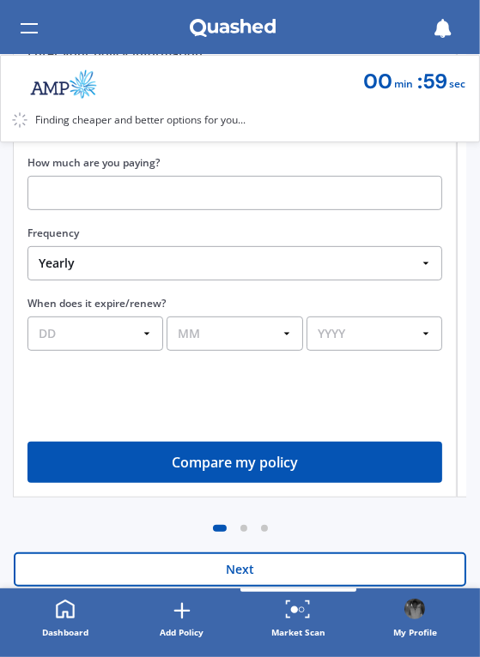
scroll to position [399, 0]
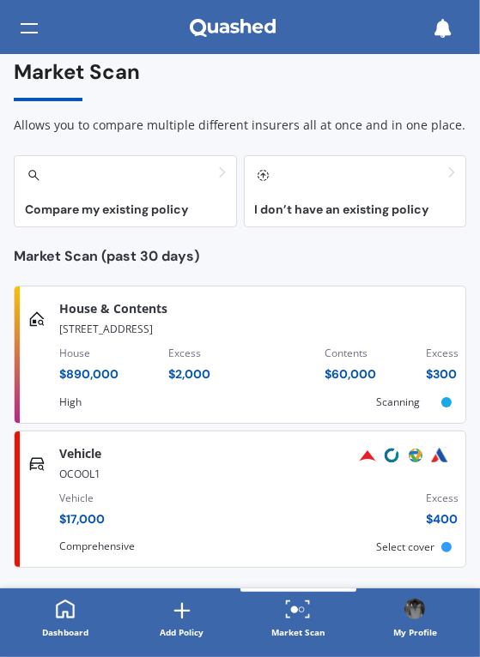
scroll to position [43, 0]
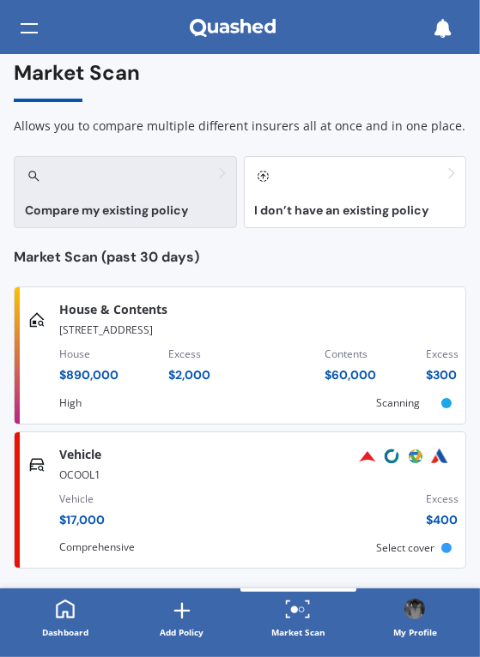
click at [100, 204] on h3 "Compare my existing policy" at bounding box center [125, 210] width 201 height 13
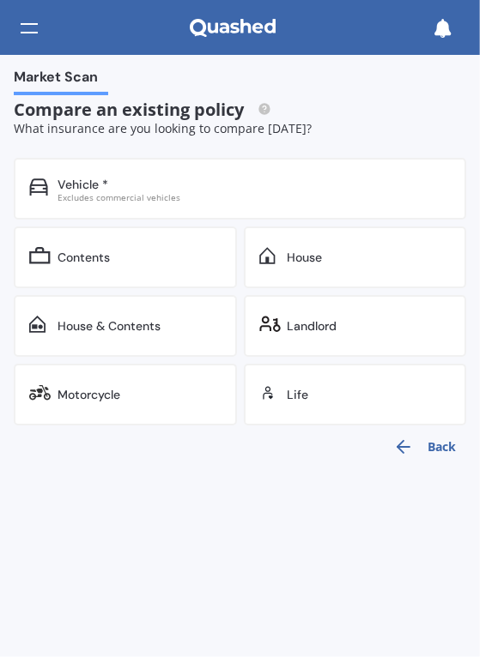
click at [321, 268] on div "House" at bounding box center [355, 257] width 223 height 62
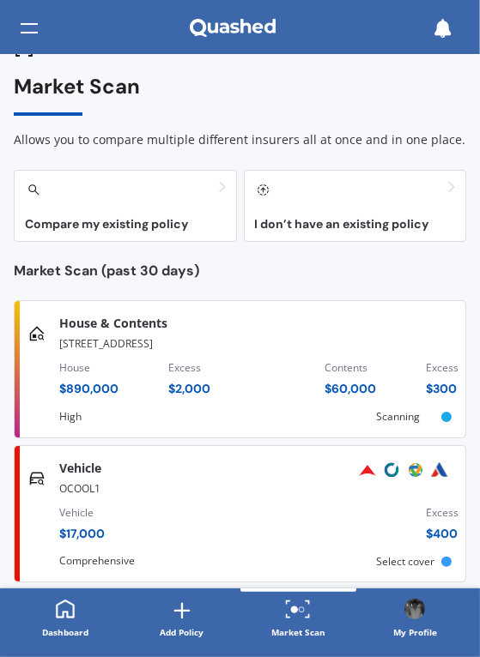
scroll to position [43, 0]
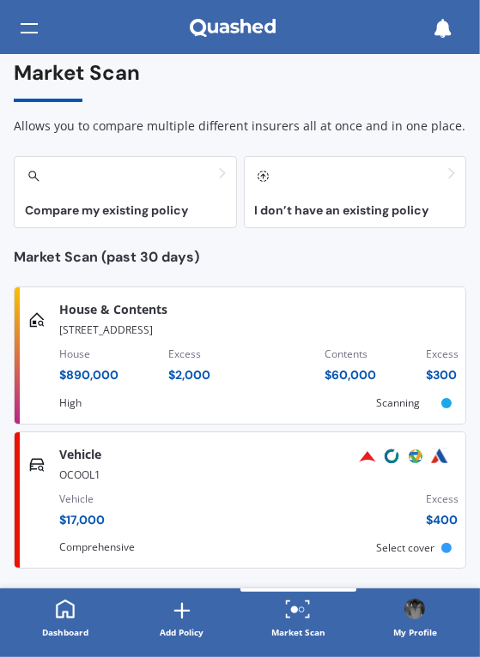
click at [80, 509] on div "Vehicle $ 17,000" at bounding box center [81, 510] width 45 height 38
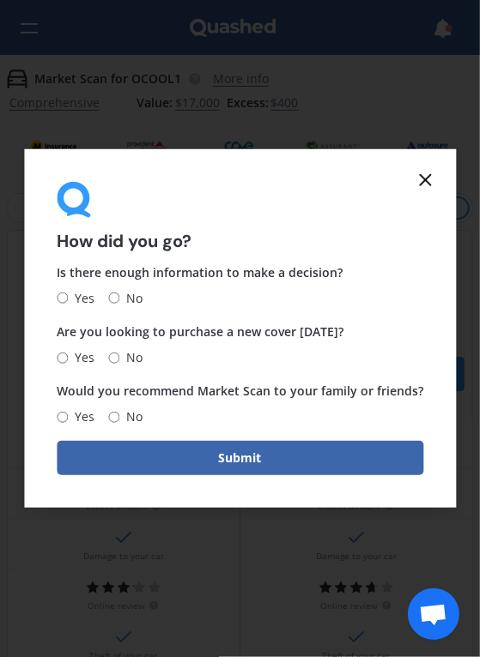
click at [431, 179] on icon at bounding box center [424, 180] width 21 height 21
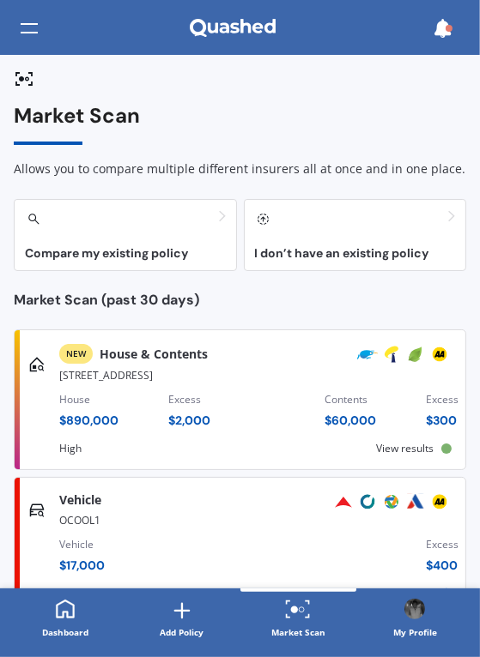
click at [129, 400] on div "House $ 890,000 Excess $ 2,000 Contents $ 60,000 Excess $ 300" at bounding box center [258, 413] width 399 height 58
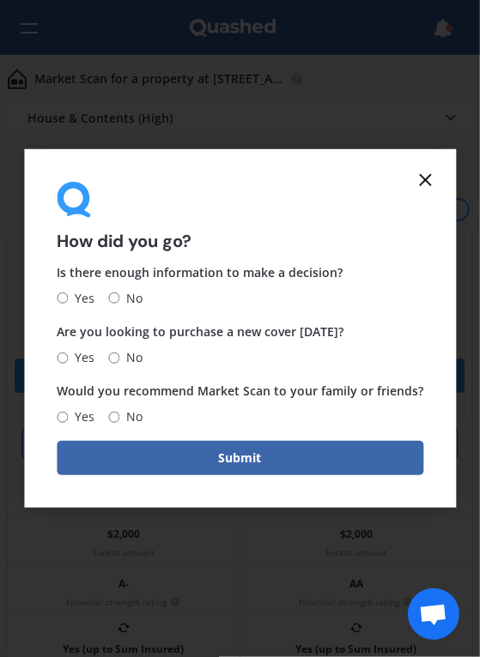
click at [118, 423] on input "No" at bounding box center [113, 417] width 11 height 11
radio input "true"
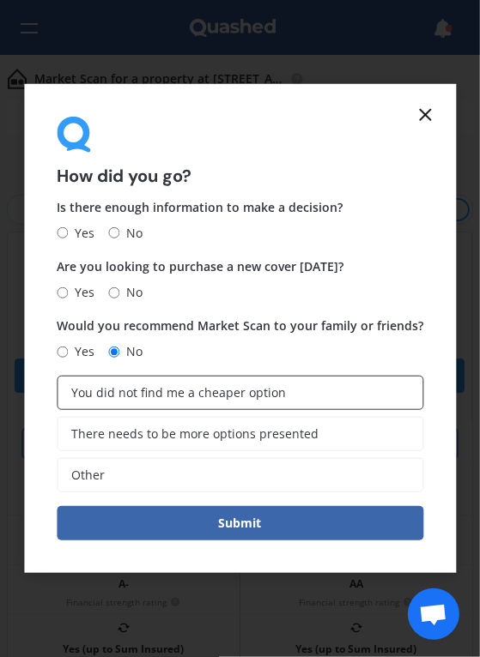
click at [142, 401] on label "You did not find me a cheaper option" at bounding box center [240, 393] width 366 height 34
click at [0, 0] on input "You did not find me a cheaper option" at bounding box center [0, 0] width 0 height 0
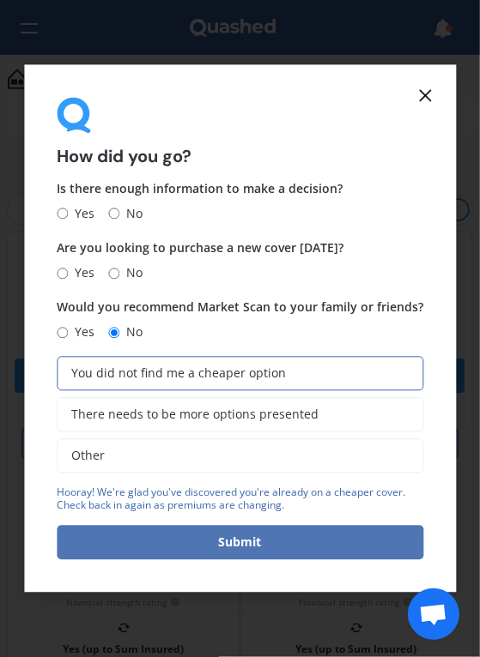
click at [166, 546] on button "Submit" at bounding box center [240, 543] width 366 height 34
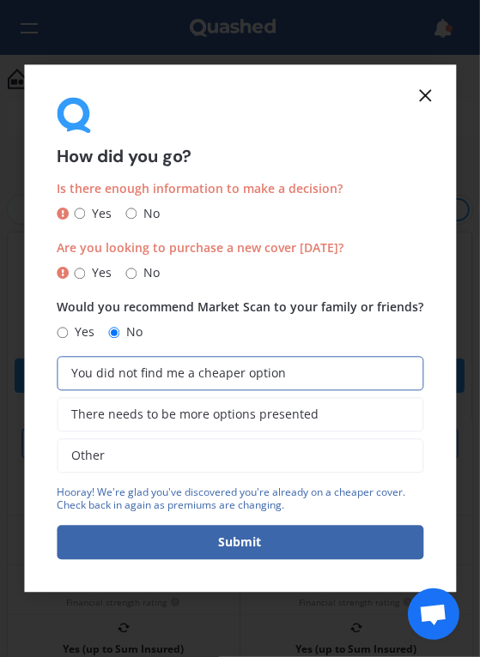
click at [132, 275] on input "No" at bounding box center [130, 273] width 11 height 11
radio input "true"
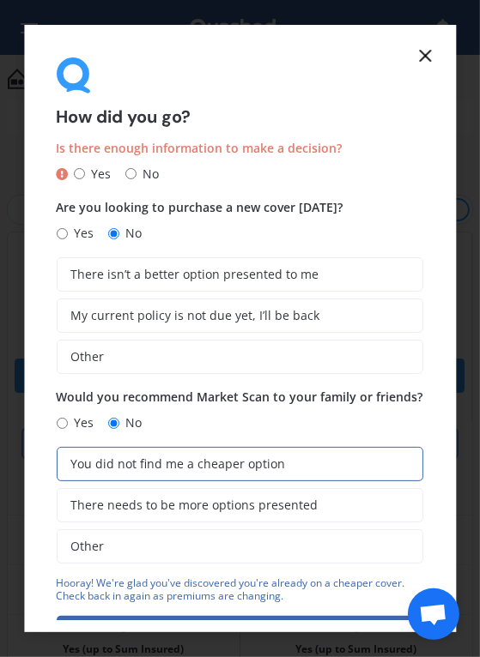
click at [133, 173] on input "No" at bounding box center [130, 173] width 11 height 11
radio input "true"
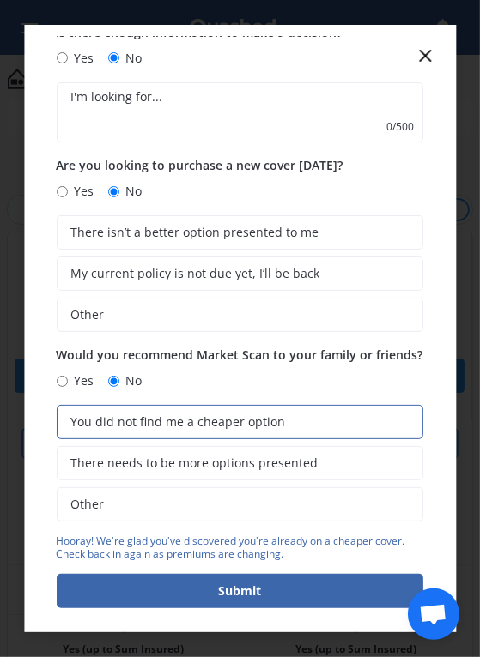
scroll to position [143, 0]
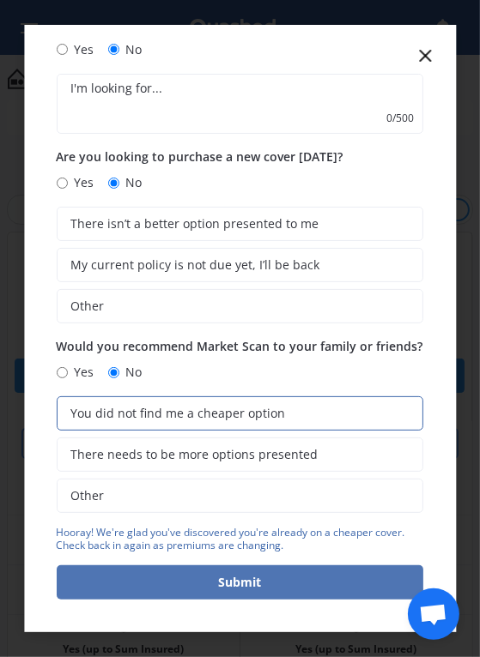
click at [238, 588] on button "Submit" at bounding box center [240, 582] width 366 height 34
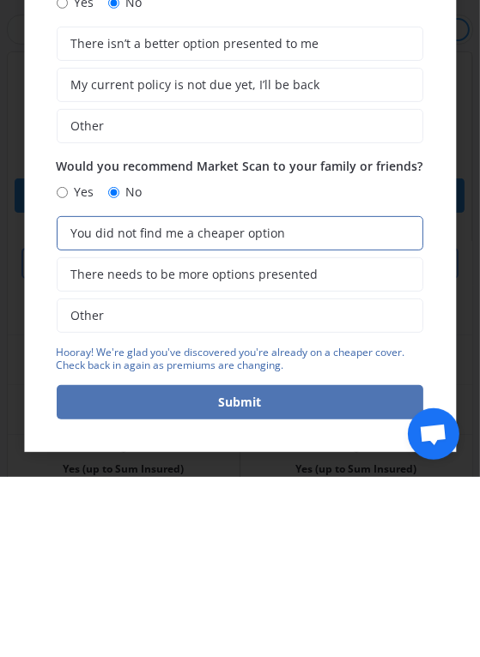
click at [185, 582] on button "Submit" at bounding box center [240, 582] width 366 height 34
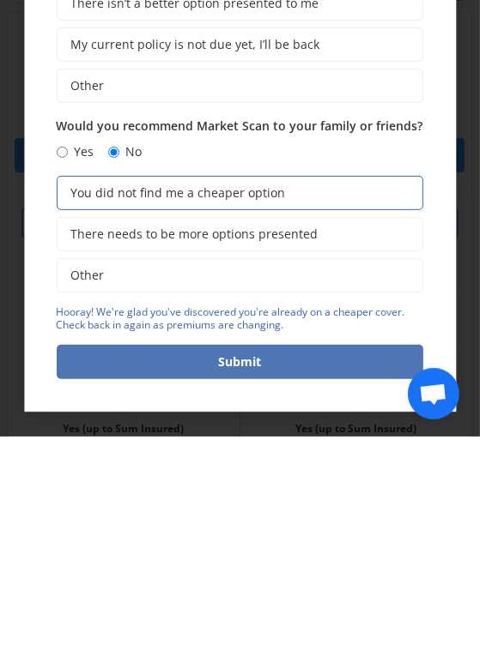
type textarea "Better cover"
click at [208, 588] on button "Submit" at bounding box center [240, 582] width 366 height 34
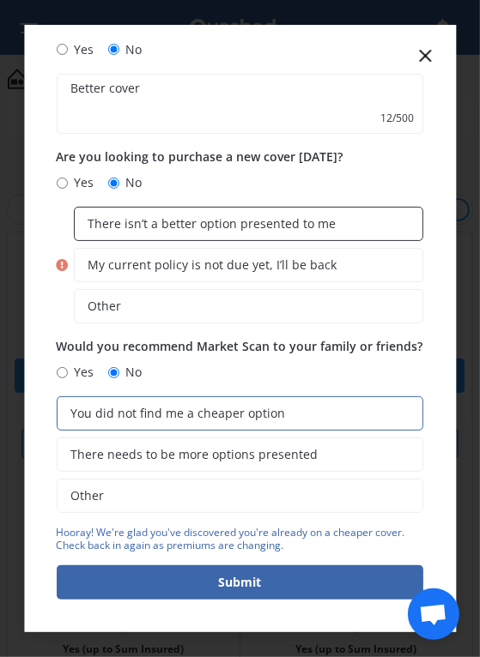
click at [178, 220] on label "There isn’t a better option presented to me" at bounding box center [248, 224] width 349 height 34
click at [0, 0] on input "There isn’t a better option presented to me" at bounding box center [0, 0] width 0 height 0
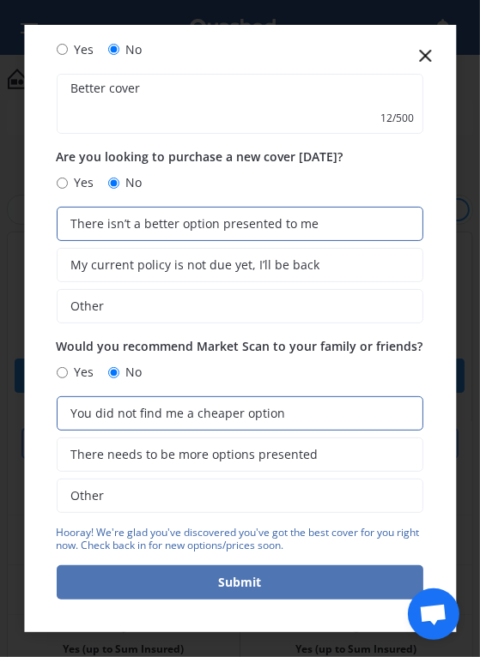
click at [178, 587] on button "Submit" at bounding box center [240, 582] width 366 height 34
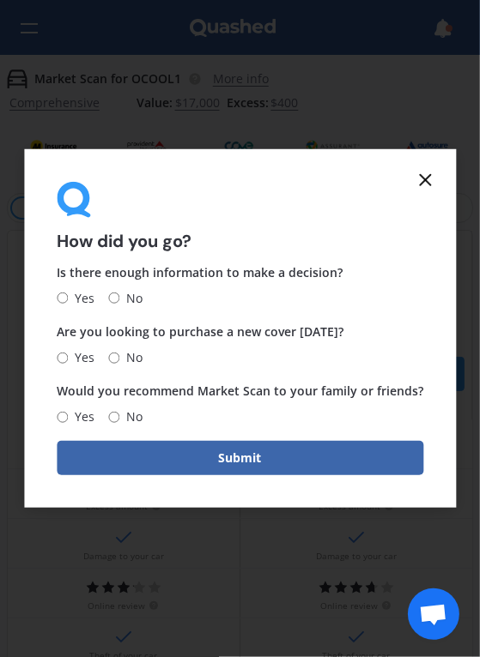
click at [422, 172] on icon at bounding box center [424, 180] width 21 height 21
click at [425, 178] on line at bounding box center [424, 180] width 10 height 10
click at [429, 176] on icon at bounding box center [424, 180] width 21 height 21
click at [434, 175] on icon at bounding box center [424, 180] width 21 height 21
